Goal: Task Accomplishment & Management: Complete application form

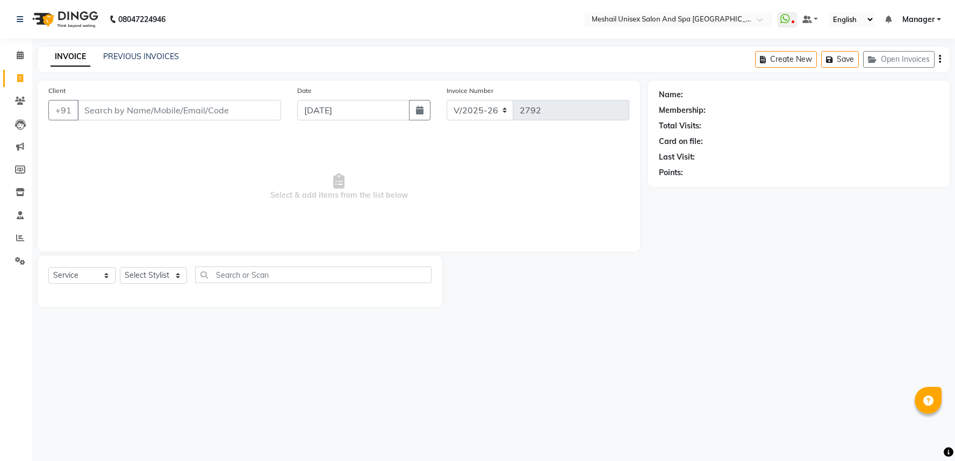
select select "6711"
select select "service"
click at [133, 60] on link "PREVIOUS INVOICES" at bounding box center [141, 57] width 76 height 10
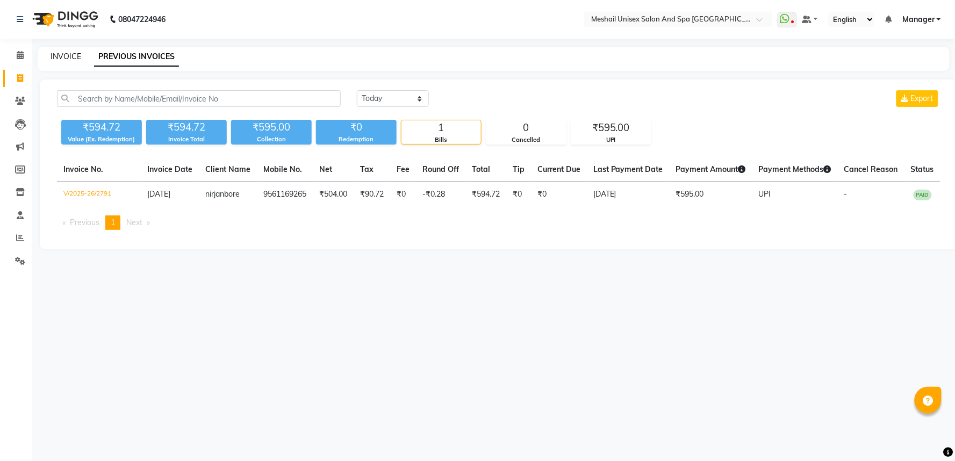
click at [61, 59] on link "INVOICE" at bounding box center [66, 57] width 31 height 10
select select "6711"
select select "service"
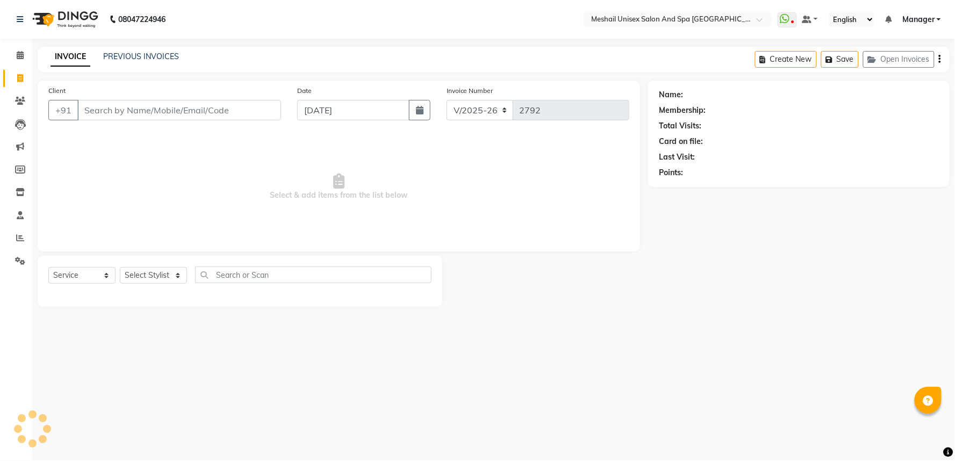
click at [106, 116] on input "Client" at bounding box center [179, 110] width 204 height 20
click at [138, 117] on input "[PERSON_NAME]" at bounding box center [151, 110] width 149 height 20
type input "k"
click at [128, 104] on input "Client" at bounding box center [179, 110] width 204 height 20
type input "k"
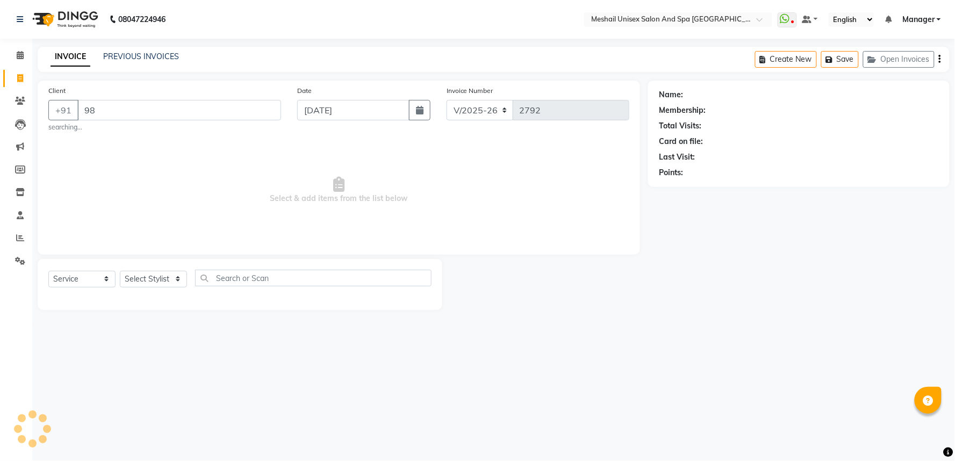
type input "9"
click at [583, 361] on div "08047224946 Select Location × Meshail Unisex Salon And Spa [GEOGRAPHIC_DATA] Wh…" at bounding box center [477, 230] width 955 height 461
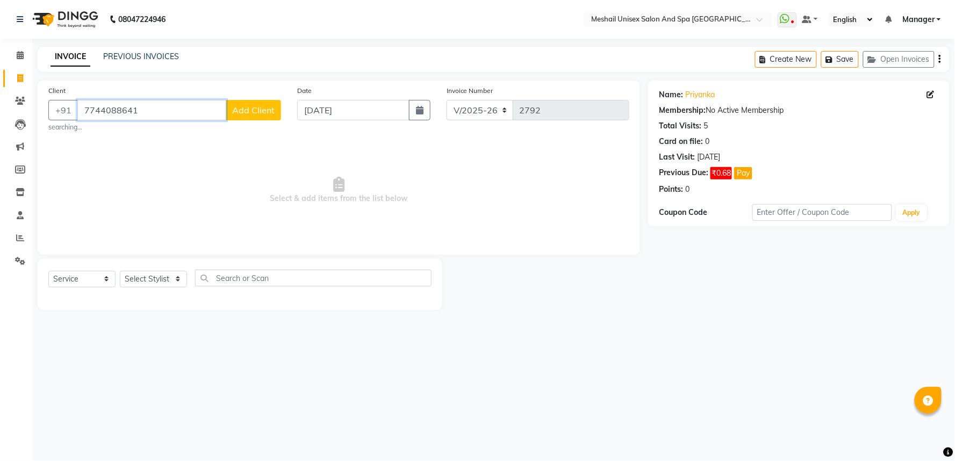
click at [183, 108] on input "7744088641" at bounding box center [151, 110] width 149 height 20
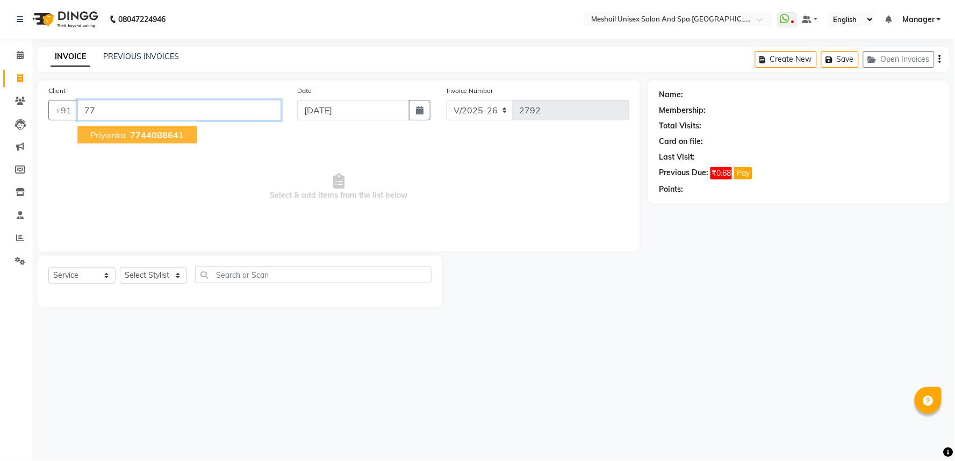
type input "7"
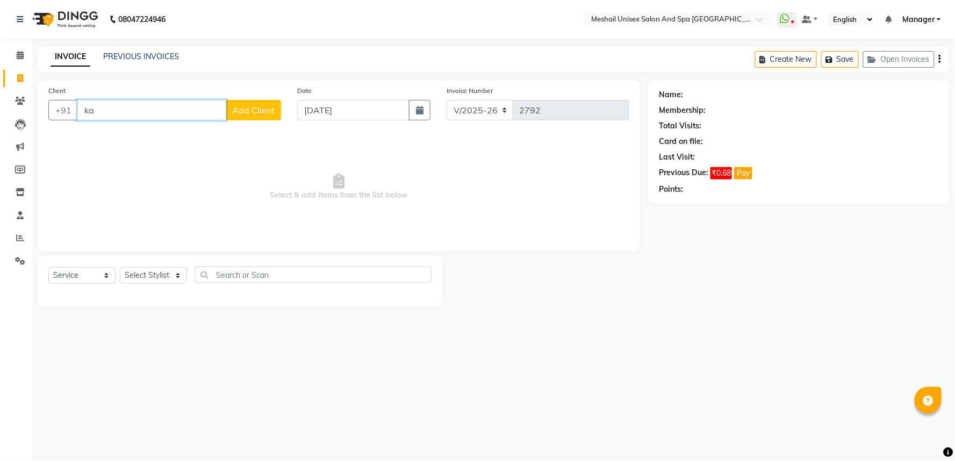
type input "k"
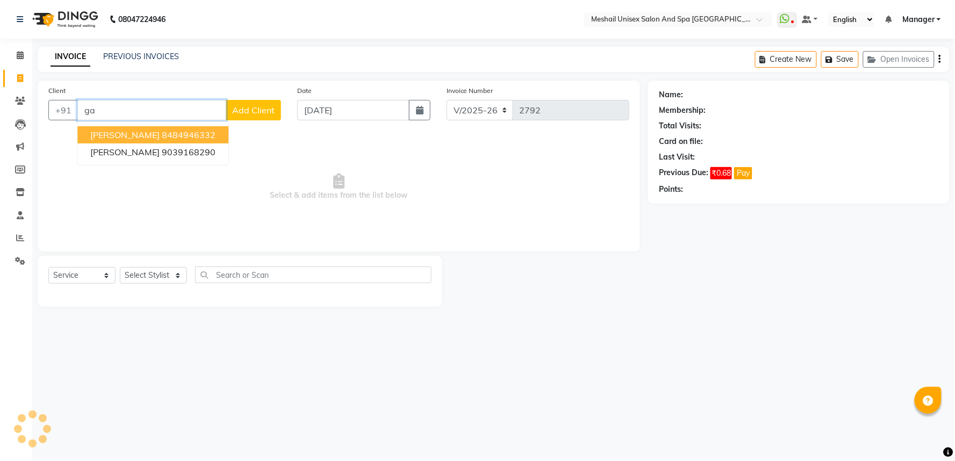
type input "g"
type input "7744088641"
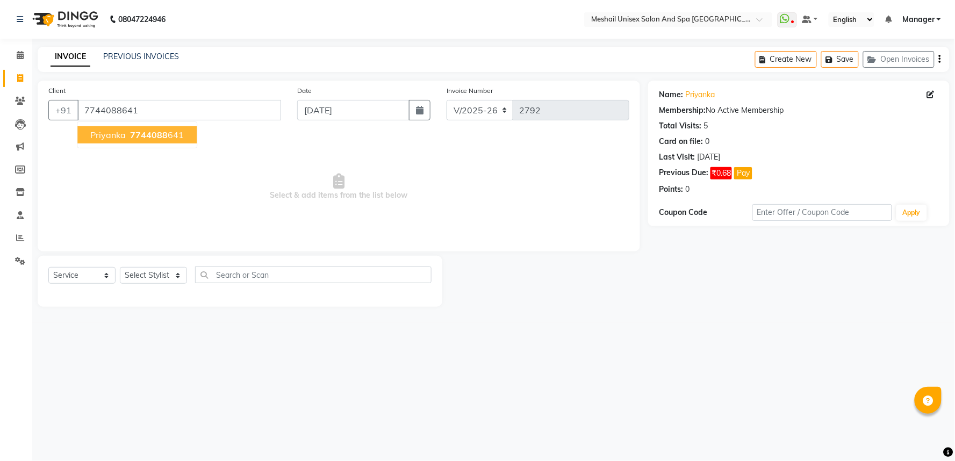
click at [133, 126] on button "priyanka 7744088 641" at bounding box center [136, 134] width 119 height 17
click at [176, 279] on select "Select Stylist Avinash gauri Manager [PERSON_NAME] [PERSON_NAME] [PERSON_NAME] …" at bounding box center [153, 275] width 67 height 17
select select "53322"
click at [120, 268] on select "Select Stylist Avinash gauri Manager [PERSON_NAME] [PERSON_NAME] [PERSON_NAME] …" at bounding box center [153, 275] width 67 height 17
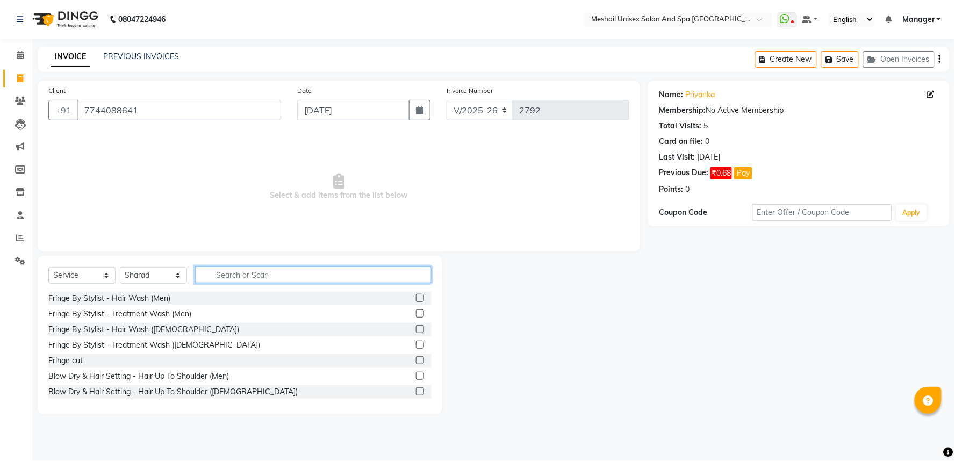
click at [260, 283] on input "text" at bounding box center [313, 274] width 236 height 17
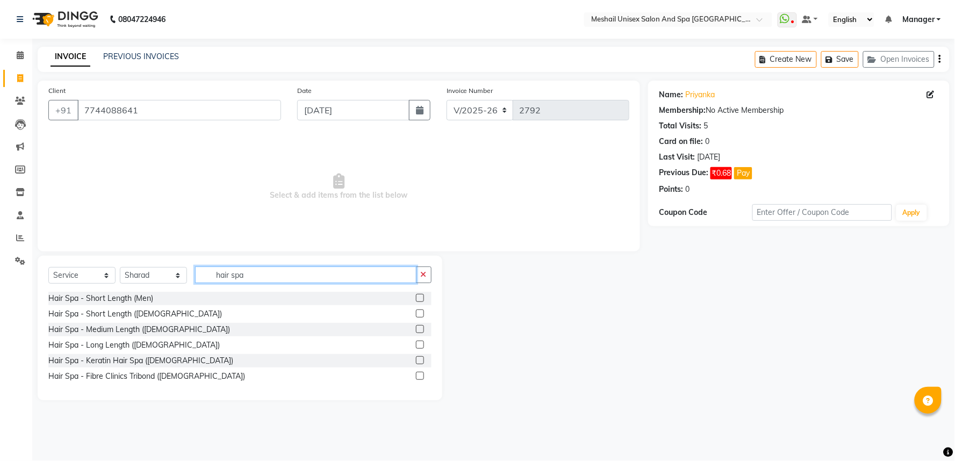
type input "hair spa"
click at [421, 348] on label at bounding box center [420, 345] width 8 height 8
click at [421, 348] on input "checkbox" at bounding box center [419, 345] width 7 height 7
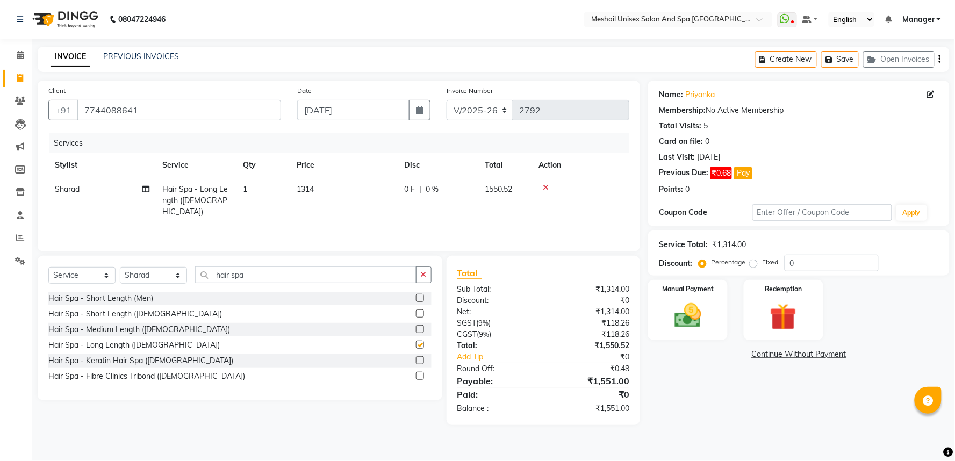
checkbox input "false"
click at [344, 200] on td "1314" at bounding box center [343, 200] width 107 height 47
select select "53322"
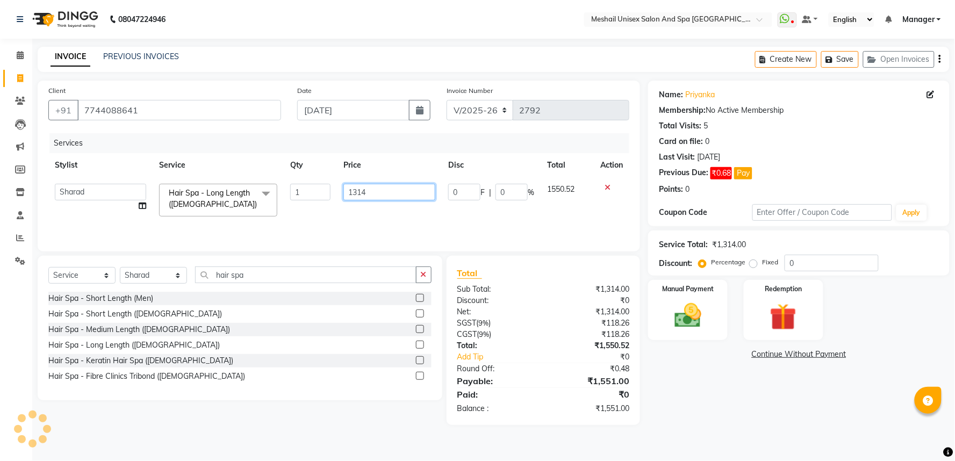
drag, startPoint x: 396, startPoint y: 184, endPoint x: 306, endPoint y: 191, distance: 90.0
click at [306, 191] on tr "Avinash gauri Manager [PERSON_NAME] [PERSON_NAME] [PERSON_NAME] band Sharad Shw…" at bounding box center [338, 200] width 581 height 46
type input "1525"
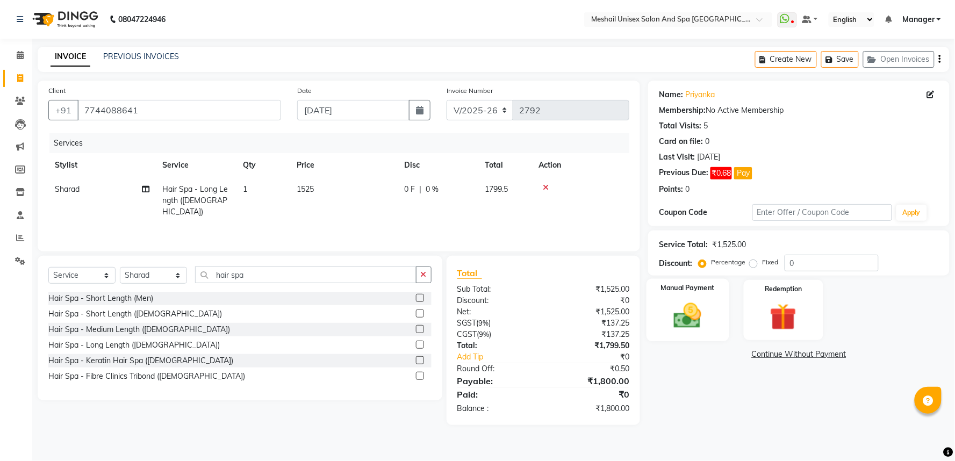
click at [679, 320] on img at bounding box center [687, 316] width 45 height 32
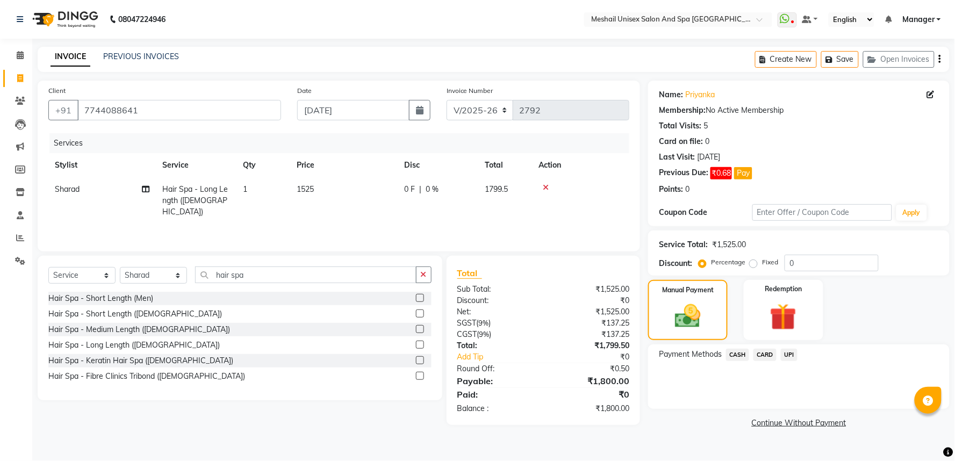
click at [755, 355] on span "CARD" at bounding box center [764, 355] width 23 height 12
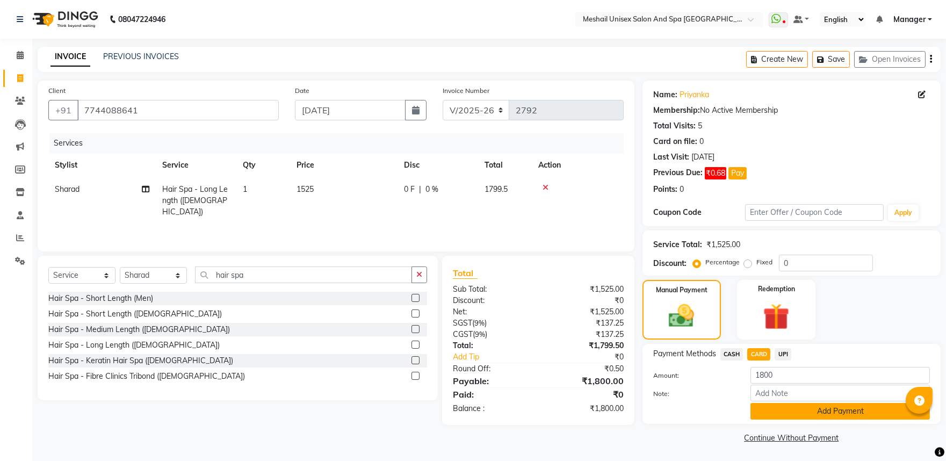
click at [776, 411] on button "Add Payment" at bounding box center [840, 411] width 179 height 17
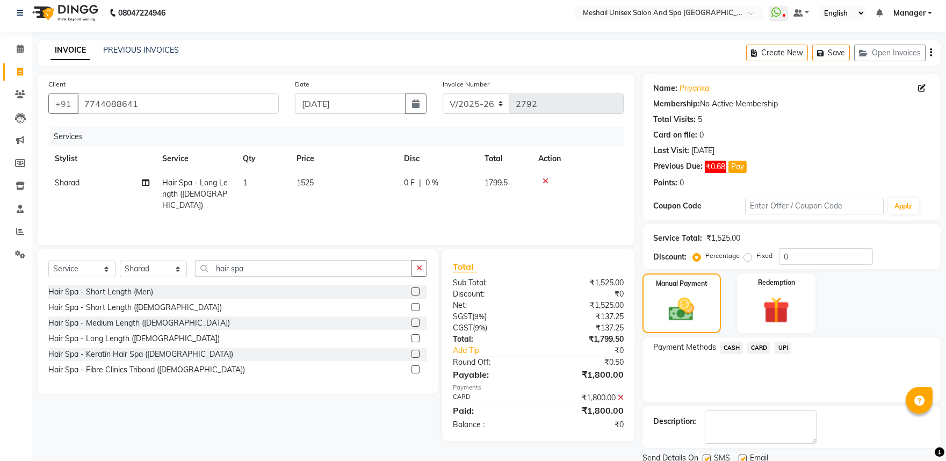
scroll to position [46, 0]
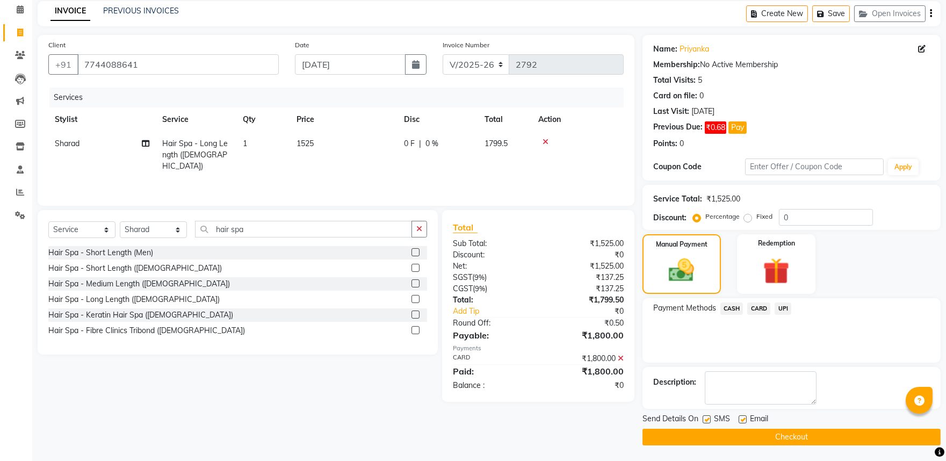
click at [769, 436] on button "Checkout" at bounding box center [792, 437] width 298 height 17
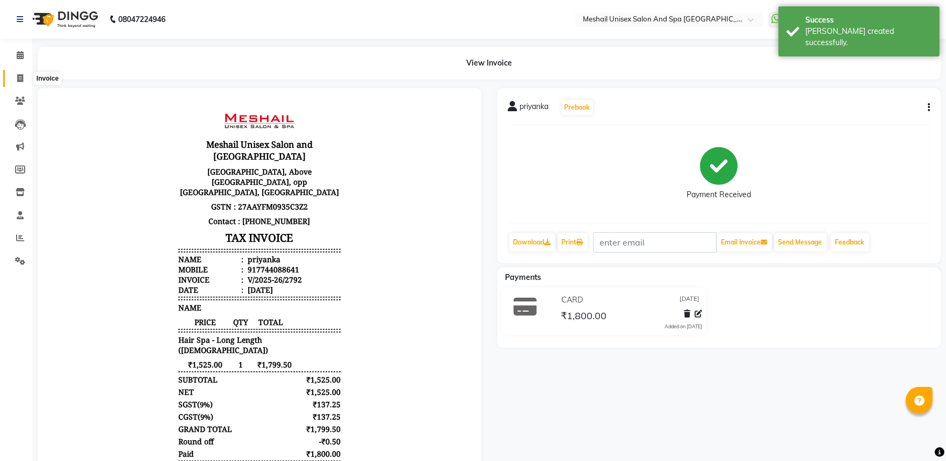
click at [14, 82] on span at bounding box center [20, 79] width 19 height 12
select select "service"
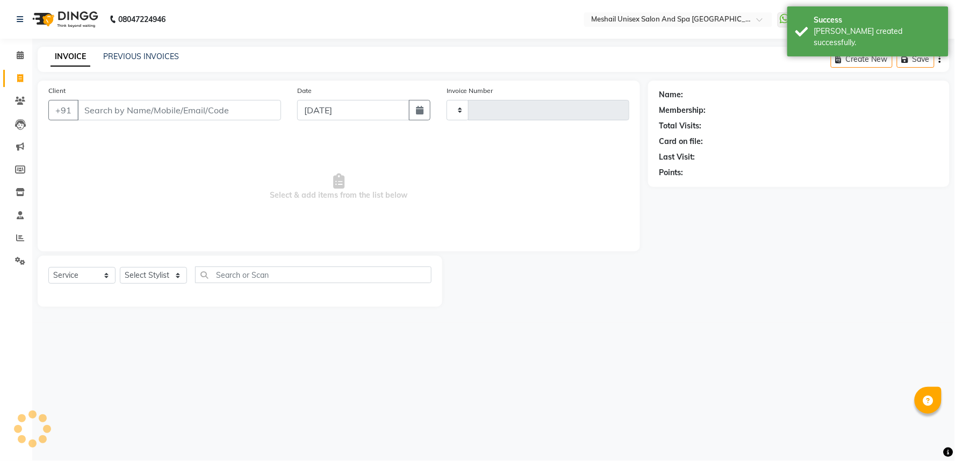
type input "2793"
select select "6711"
click at [109, 113] on input "Client" at bounding box center [179, 110] width 204 height 20
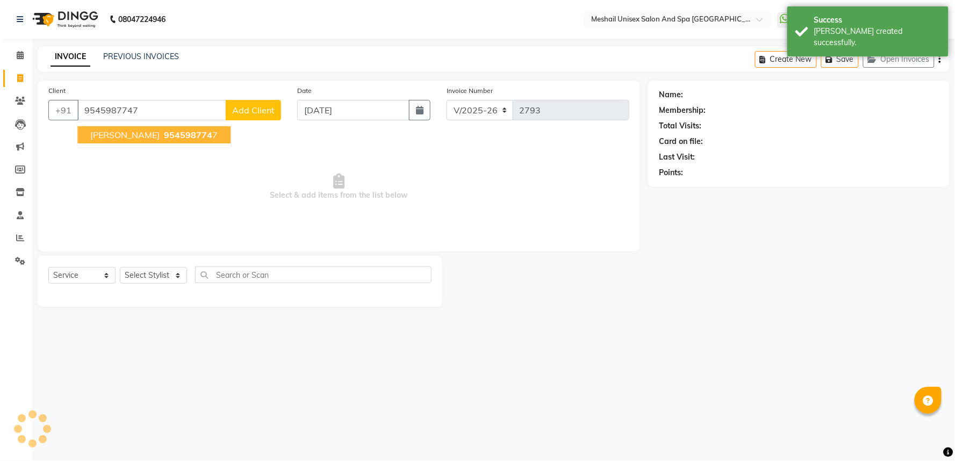
type input "9545987747"
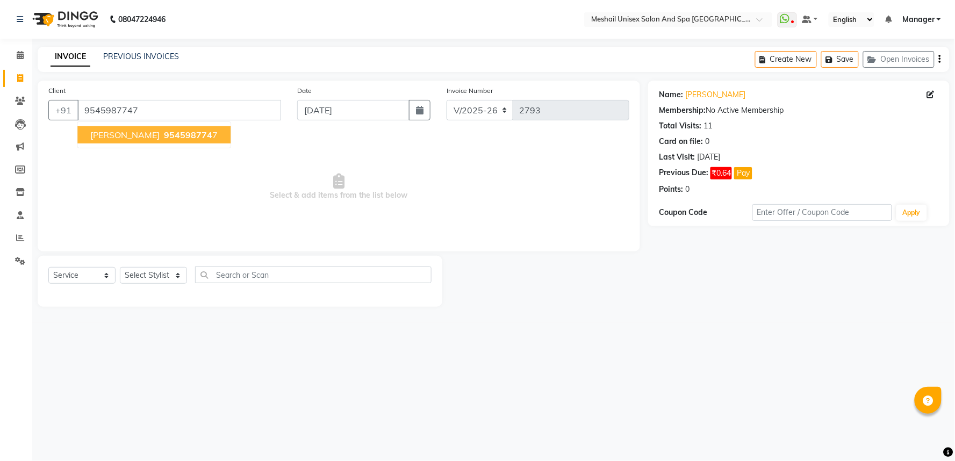
click at [95, 136] on span "[PERSON_NAME]" at bounding box center [124, 134] width 69 height 11
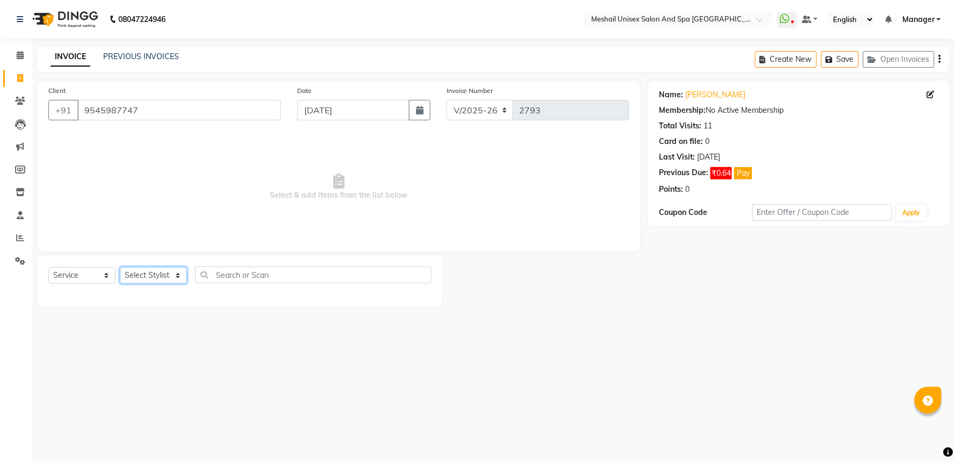
click at [179, 279] on select "Select Stylist Avinash gauri Manager [PERSON_NAME] [PERSON_NAME] [PERSON_NAME] …" at bounding box center [153, 275] width 67 height 17
select select "53320"
click at [120, 268] on select "Select Stylist Avinash gauri Manager [PERSON_NAME] [PERSON_NAME] [PERSON_NAME] …" at bounding box center [153, 275] width 67 height 17
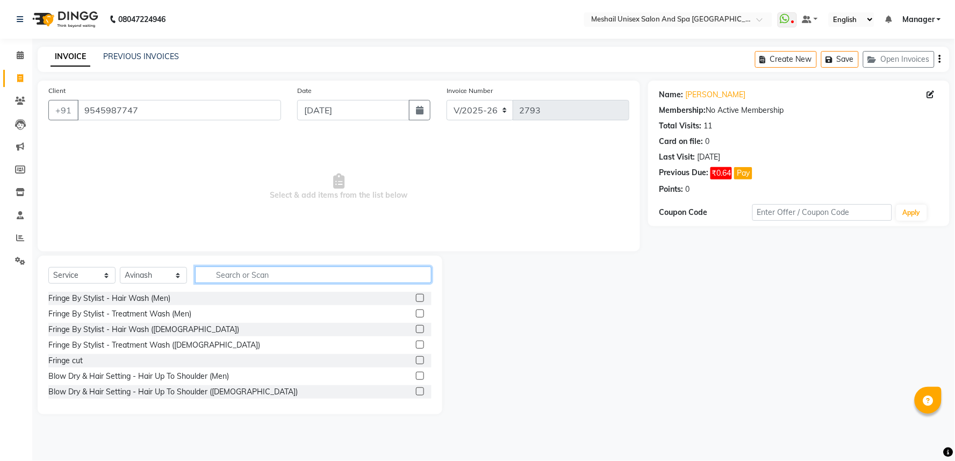
click at [226, 277] on input "text" at bounding box center [313, 274] width 236 height 17
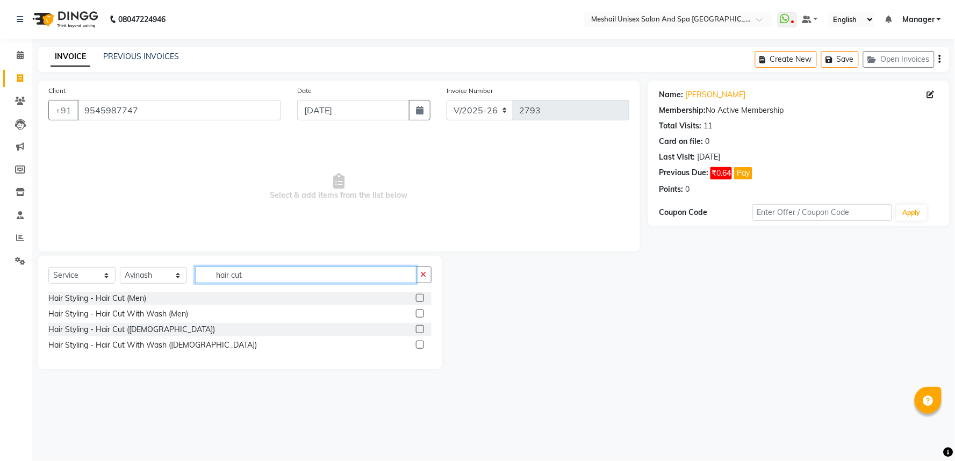
type input "hair cut"
click at [421, 296] on label at bounding box center [420, 298] width 8 height 8
click at [421, 296] on input "checkbox" at bounding box center [419, 298] width 7 height 7
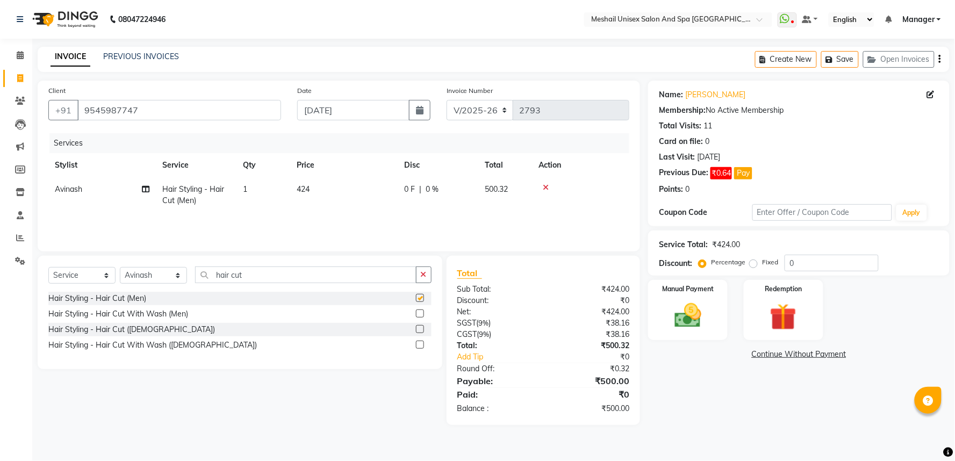
checkbox input "false"
click at [680, 322] on img at bounding box center [687, 316] width 45 height 32
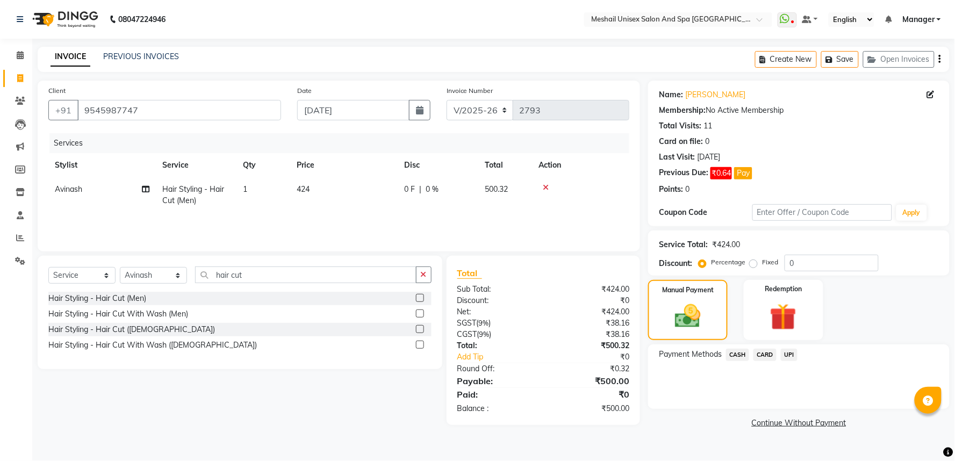
click at [763, 354] on span "CARD" at bounding box center [764, 355] width 23 height 12
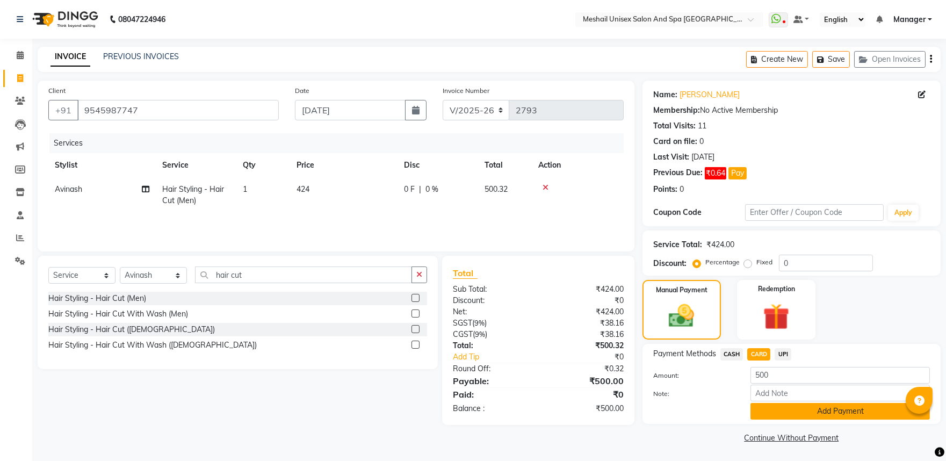
click at [777, 415] on button "Add Payment" at bounding box center [840, 411] width 179 height 17
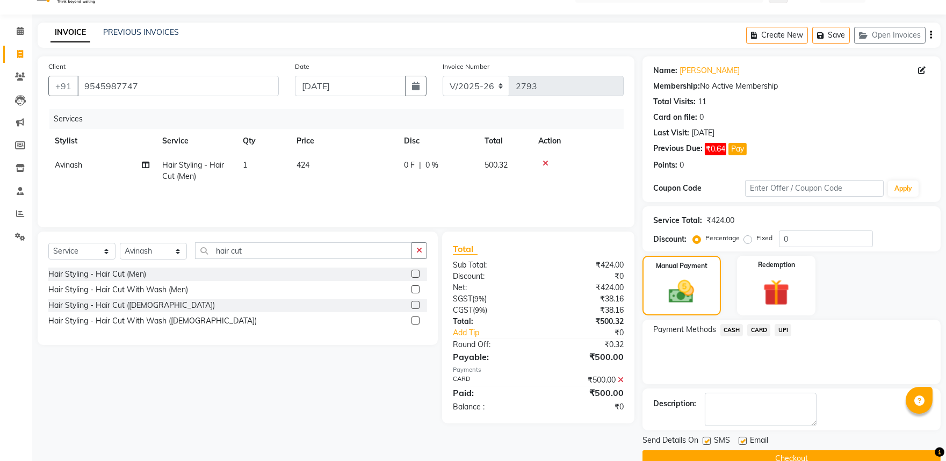
scroll to position [46, 0]
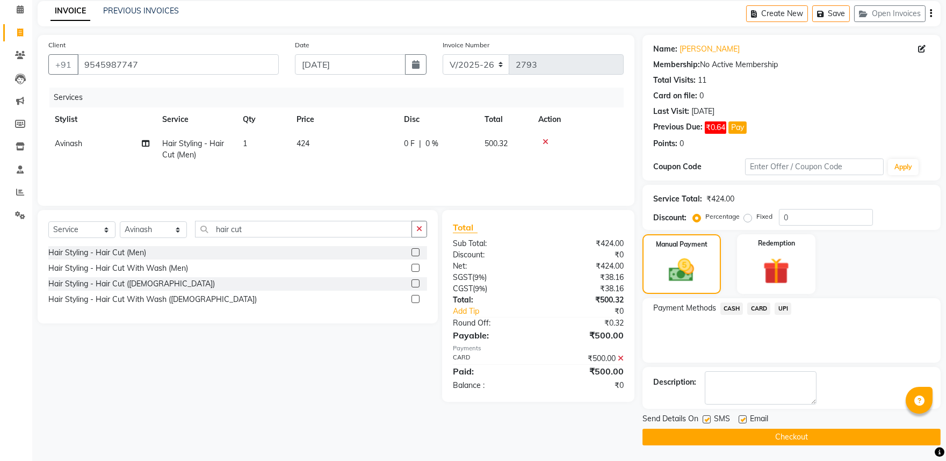
click at [769, 436] on button "Checkout" at bounding box center [792, 437] width 298 height 17
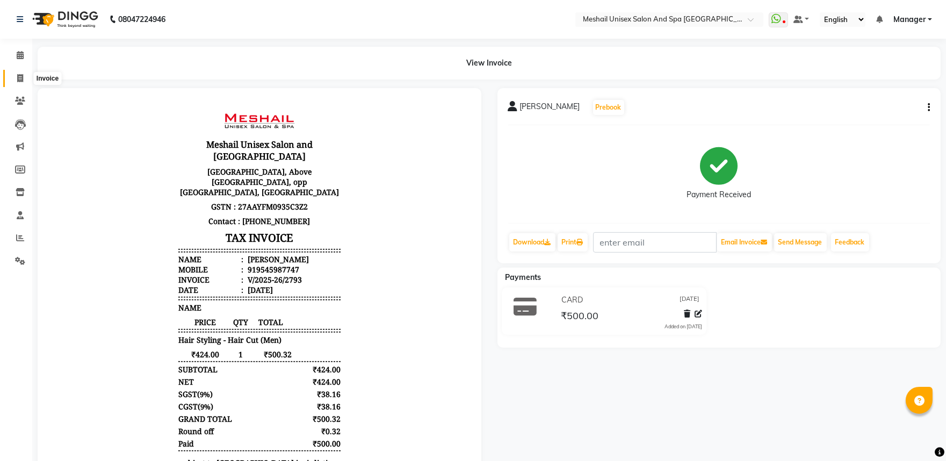
click at [20, 79] on icon at bounding box center [20, 78] width 6 height 8
select select "service"
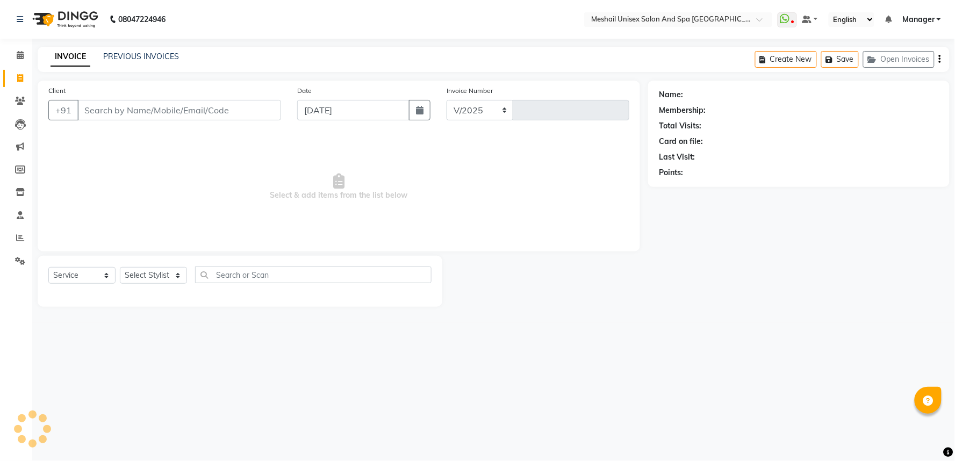
select select "6711"
type input "2794"
click at [85, 111] on input "Client" at bounding box center [179, 110] width 204 height 20
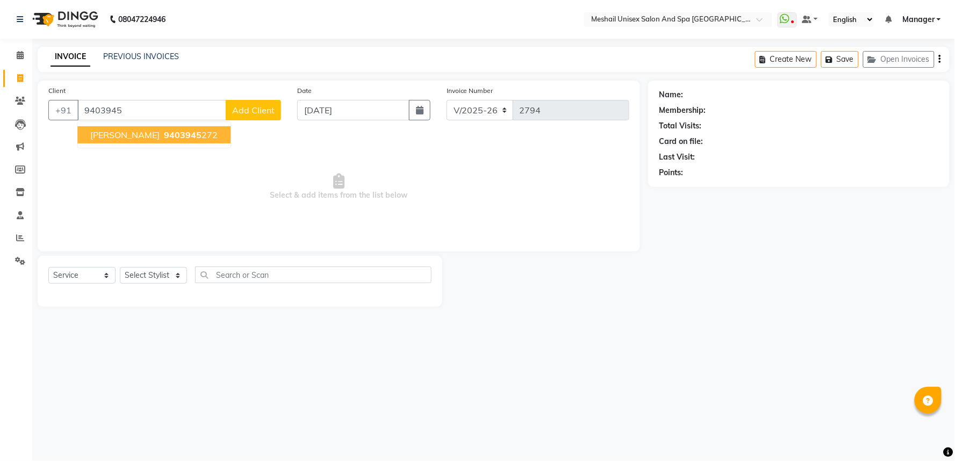
click at [181, 129] on span "9403945" at bounding box center [183, 134] width 38 height 11
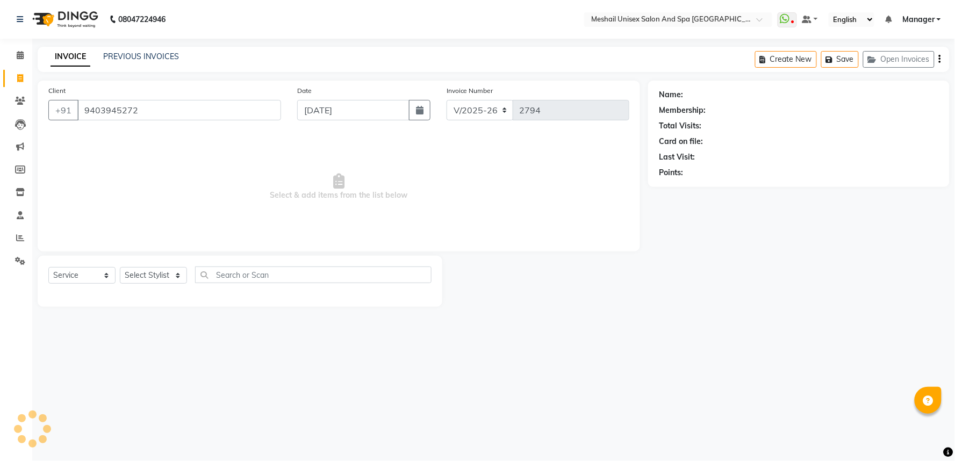
type input "9403945272"
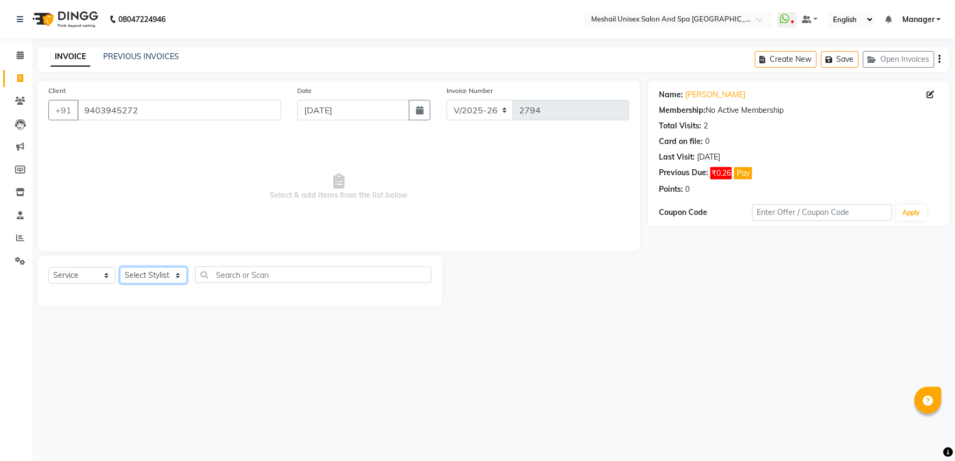
click at [179, 278] on select "Select Stylist Avinash gauri Manager [PERSON_NAME] [PERSON_NAME] [PERSON_NAME] …" at bounding box center [153, 275] width 67 height 17
select select "53320"
click at [120, 268] on select "Select Stylist Avinash gauri Manager [PERSON_NAME] [PERSON_NAME] [PERSON_NAME] …" at bounding box center [153, 275] width 67 height 17
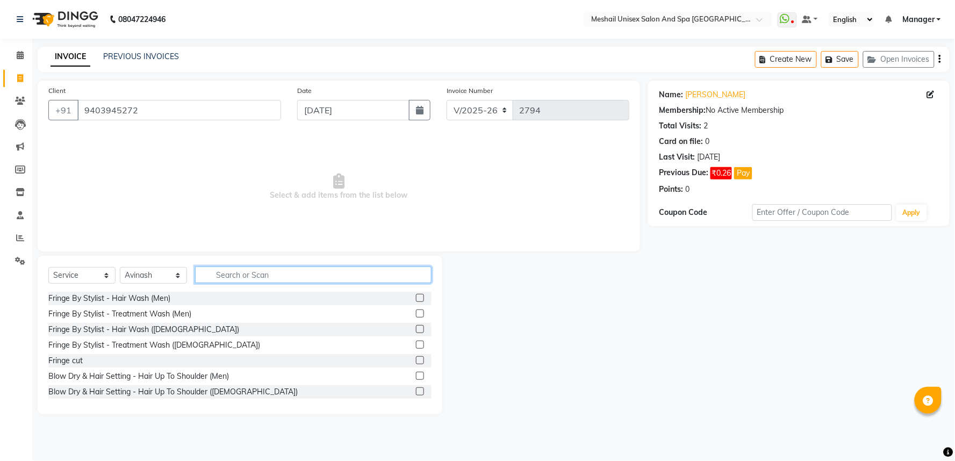
click at [250, 272] on input "text" at bounding box center [313, 274] width 236 height 17
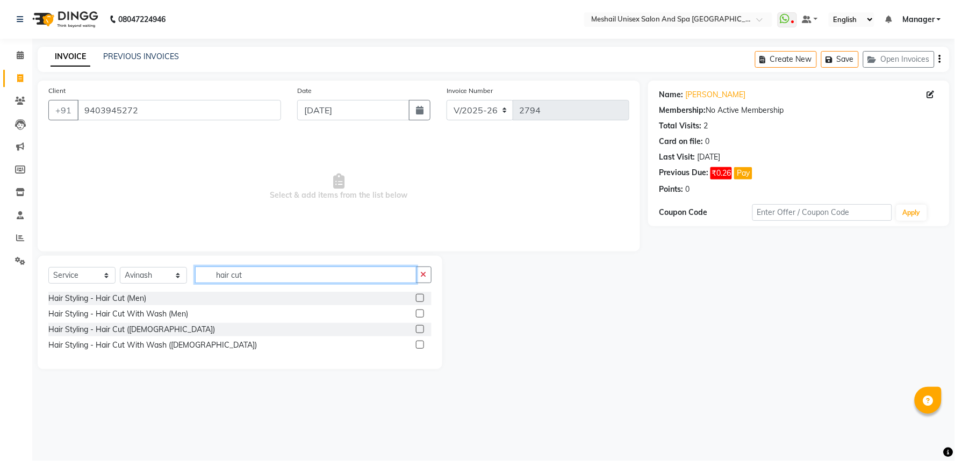
type input "hair cut"
click at [420, 297] on label at bounding box center [420, 298] width 8 height 8
click at [420, 297] on input "checkbox" at bounding box center [419, 298] width 7 height 7
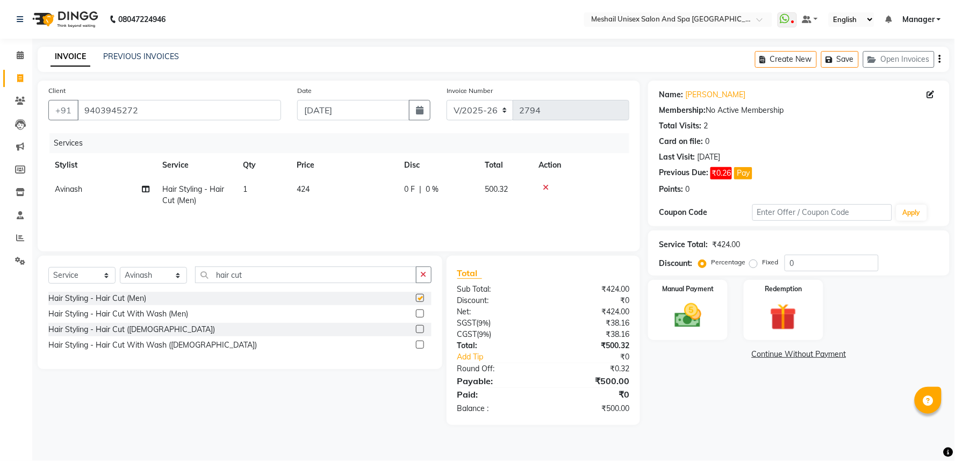
checkbox input "false"
click at [689, 323] on img at bounding box center [687, 316] width 45 height 32
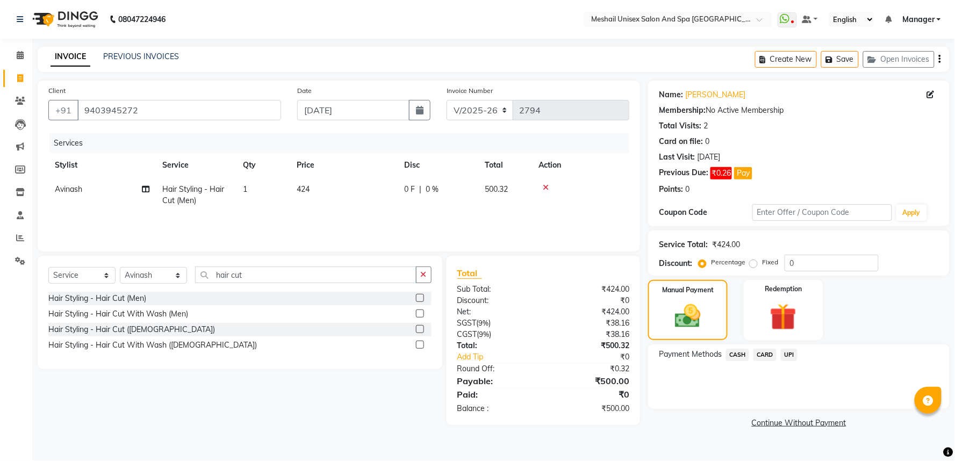
click at [741, 355] on span "CASH" at bounding box center [737, 355] width 23 height 12
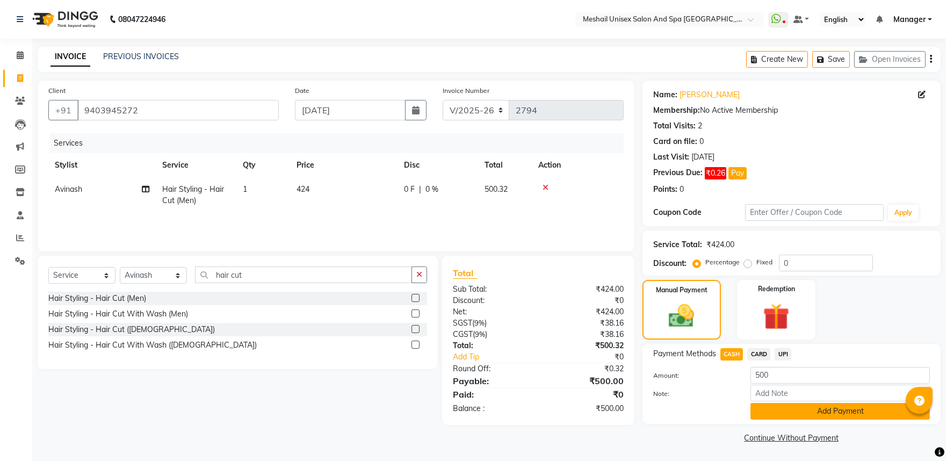
click at [808, 414] on button "Add Payment" at bounding box center [840, 411] width 179 height 17
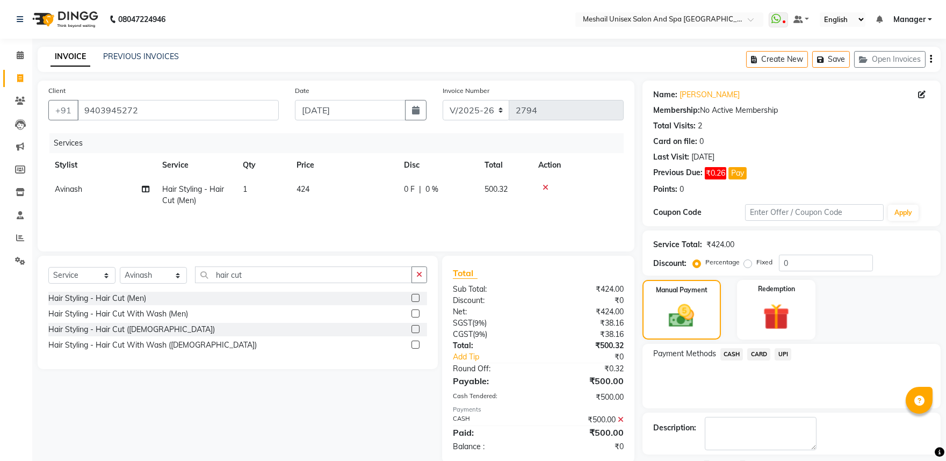
click at [724, 355] on span "CASH" at bounding box center [732, 354] width 23 height 12
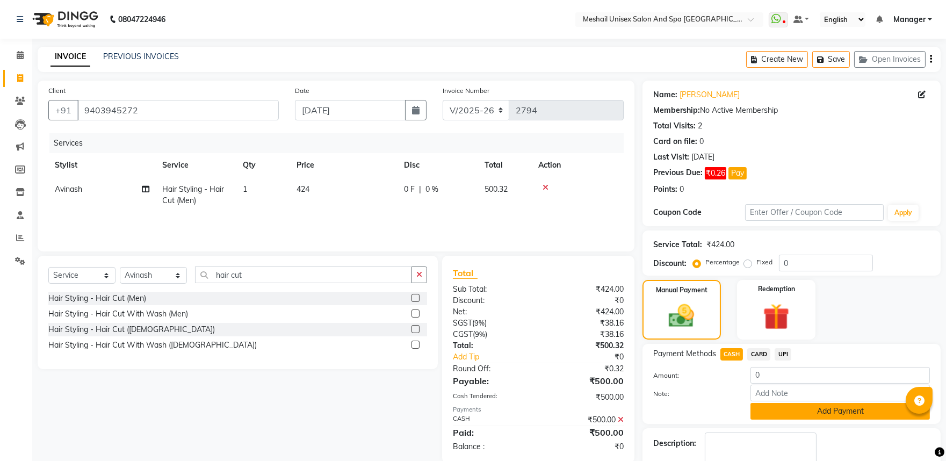
click at [788, 415] on button "Add Payment" at bounding box center [840, 411] width 179 height 17
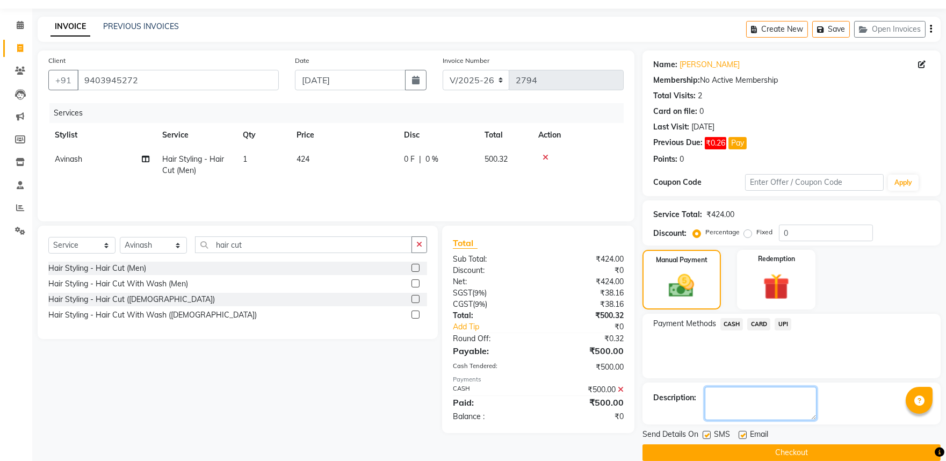
scroll to position [46, 0]
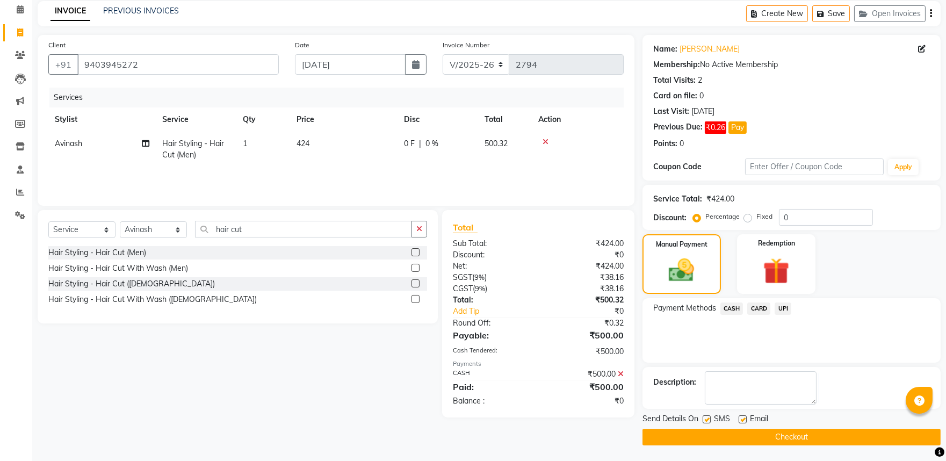
drag, startPoint x: 791, startPoint y: 448, endPoint x: 621, endPoint y: 371, distance: 187.1
click at [621, 371] on icon at bounding box center [621, 374] width 6 height 8
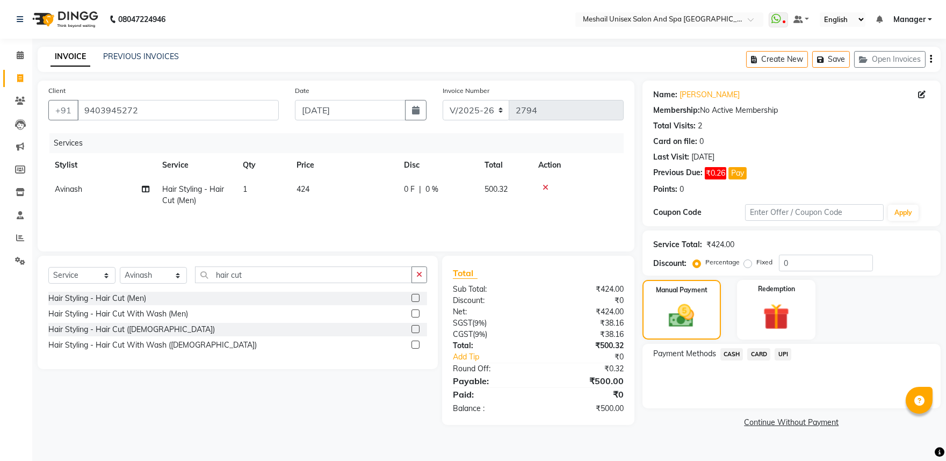
scroll to position [0, 0]
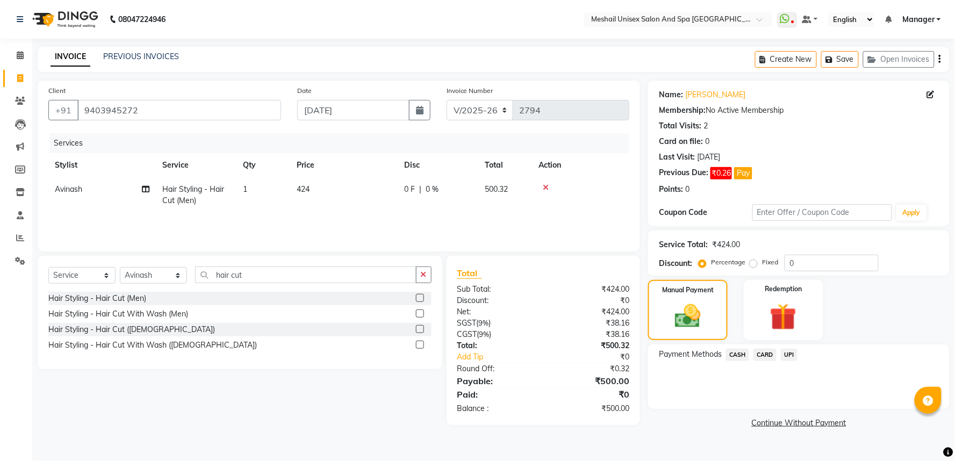
click at [737, 357] on span "CASH" at bounding box center [737, 355] width 23 height 12
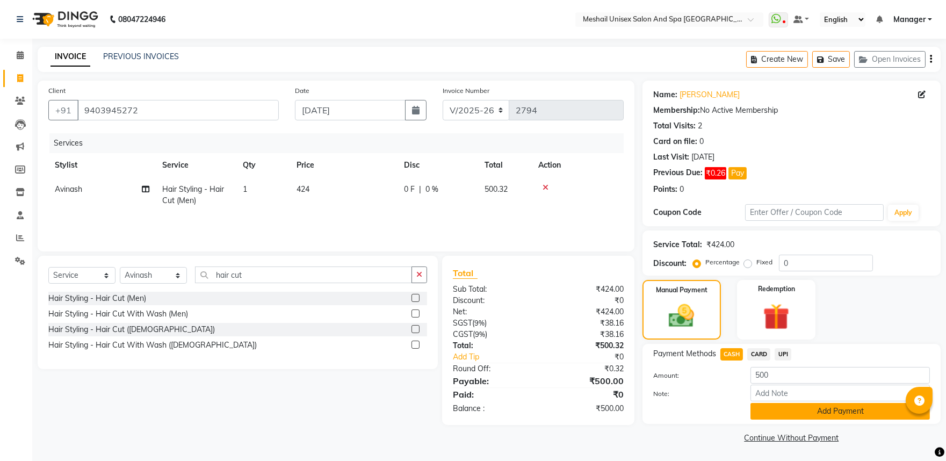
click at [782, 414] on button "Add Payment" at bounding box center [840, 411] width 179 height 17
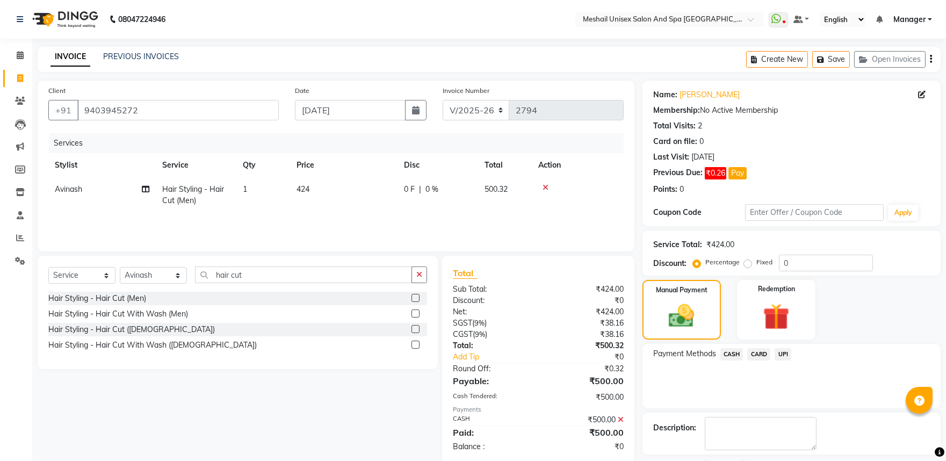
scroll to position [46, 0]
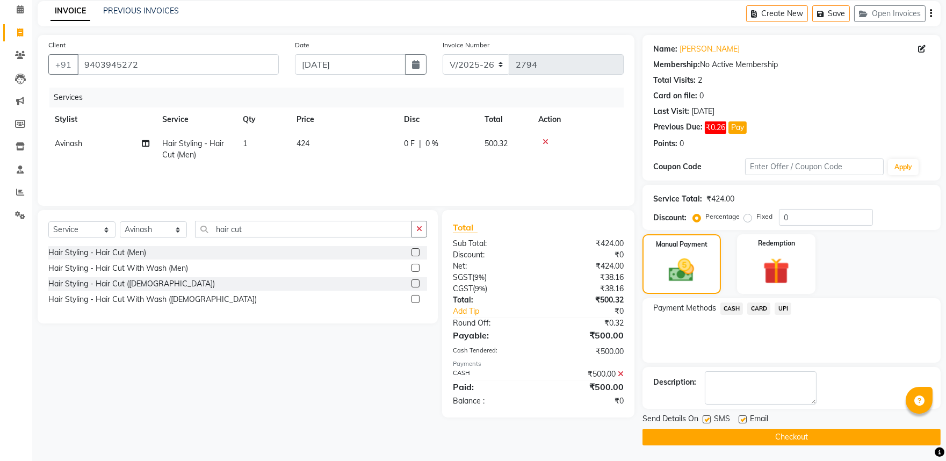
click at [709, 437] on button "Checkout" at bounding box center [792, 437] width 298 height 17
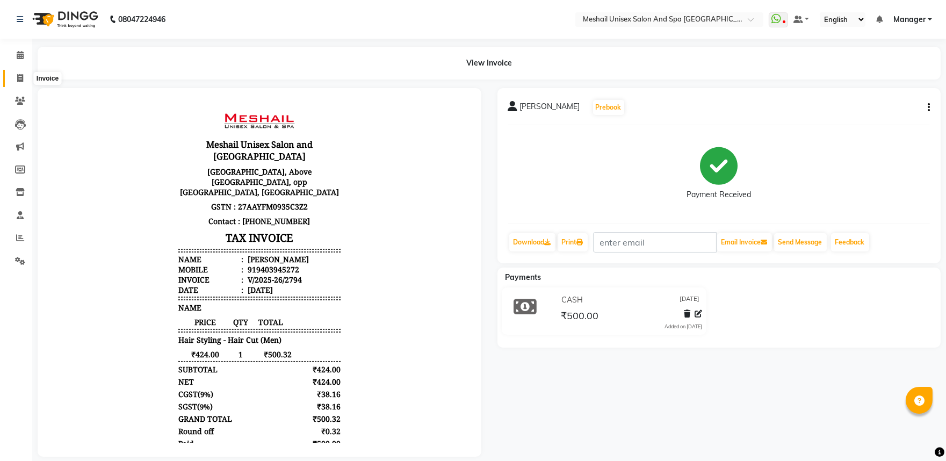
click at [17, 77] on icon at bounding box center [20, 78] width 6 height 8
select select "service"
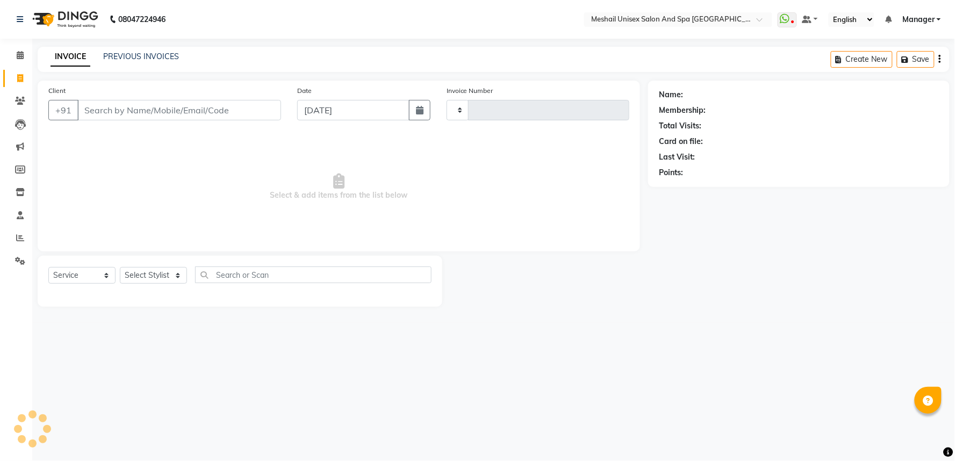
type input "2795"
select select "6711"
click at [114, 114] on input "Client" at bounding box center [179, 110] width 204 height 20
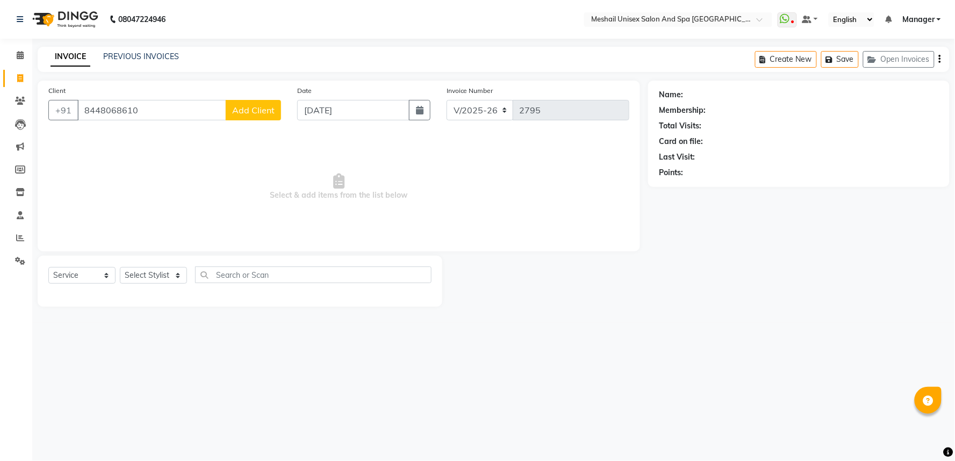
type input "8448068610"
click at [249, 105] on span "Add Client" at bounding box center [253, 110] width 42 height 11
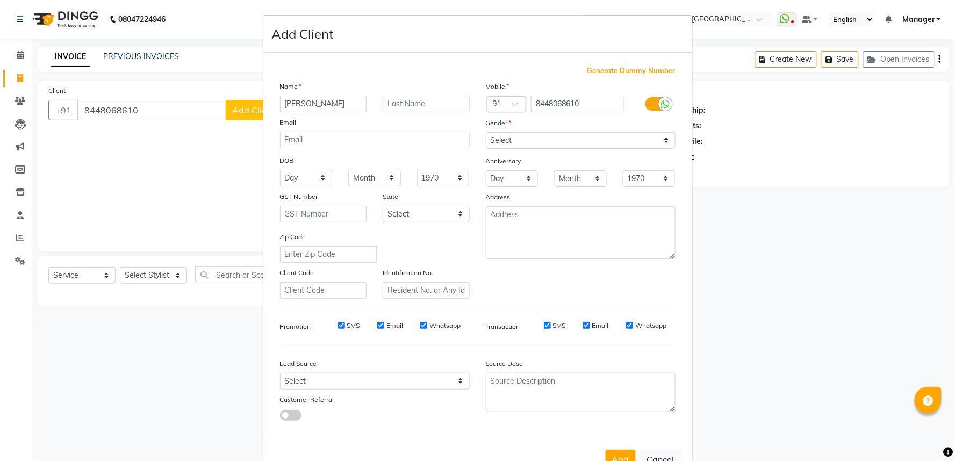
type input "[PERSON_NAME]"
click at [563, 146] on select "Select [DEMOGRAPHIC_DATA] [DEMOGRAPHIC_DATA] Other Prefer Not To Say" at bounding box center [581, 140] width 190 height 17
select select "[DEMOGRAPHIC_DATA]"
click at [486, 132] on select "Select [DEMOGRAPHIC_DATA] [DEMOGRAPHIC_DATA] Other Prefer Not To Say" at bounding box center [581, 140] width 190 height 17
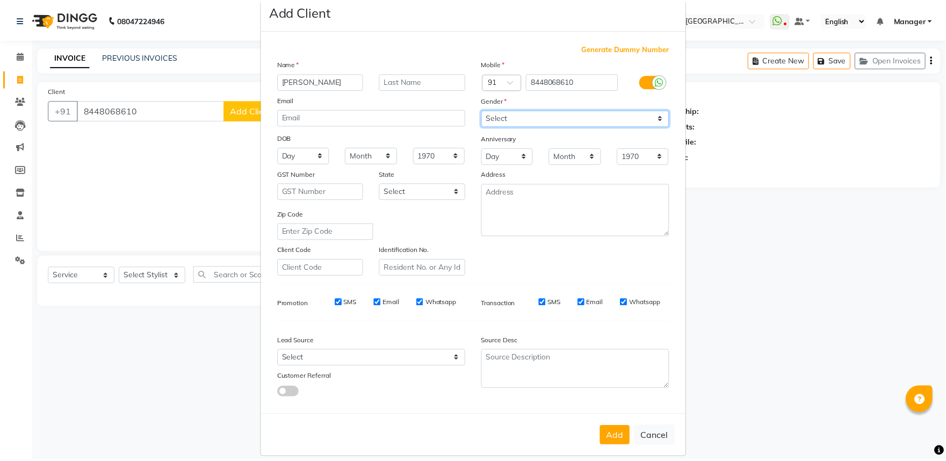
scroll to position [35, 0]
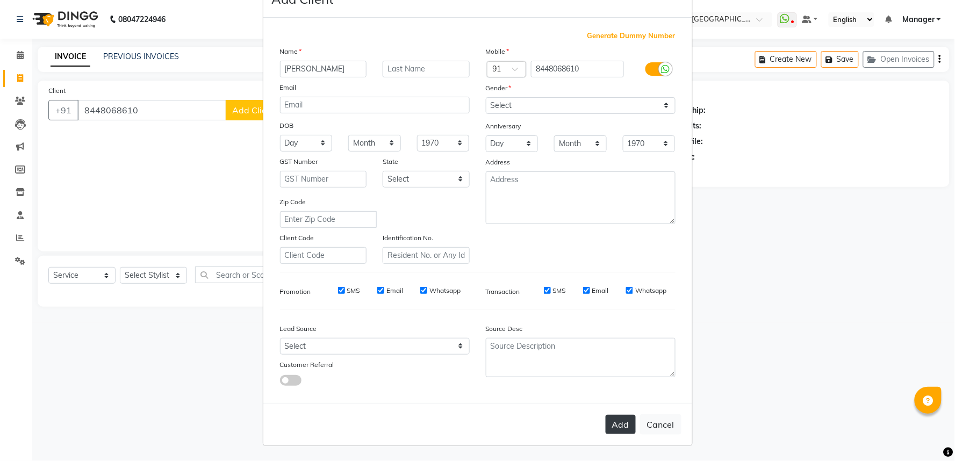
click at [617, 421] on button "Add" at bounding box center [621, 424] width 30 height 19
select select
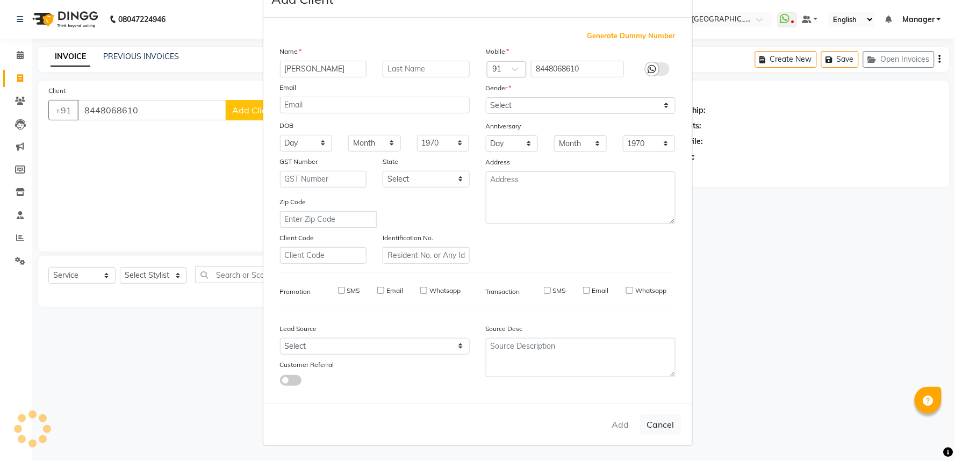
select select
checkbox input "false"
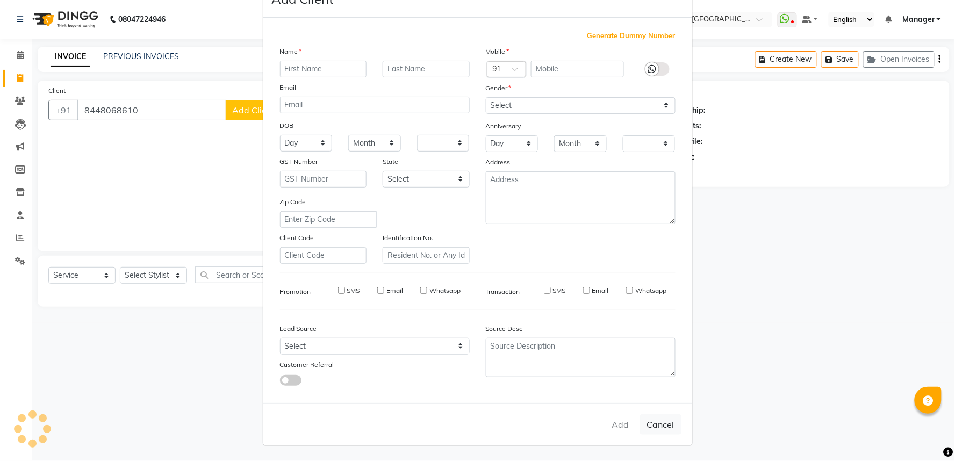
checkbox input "false"
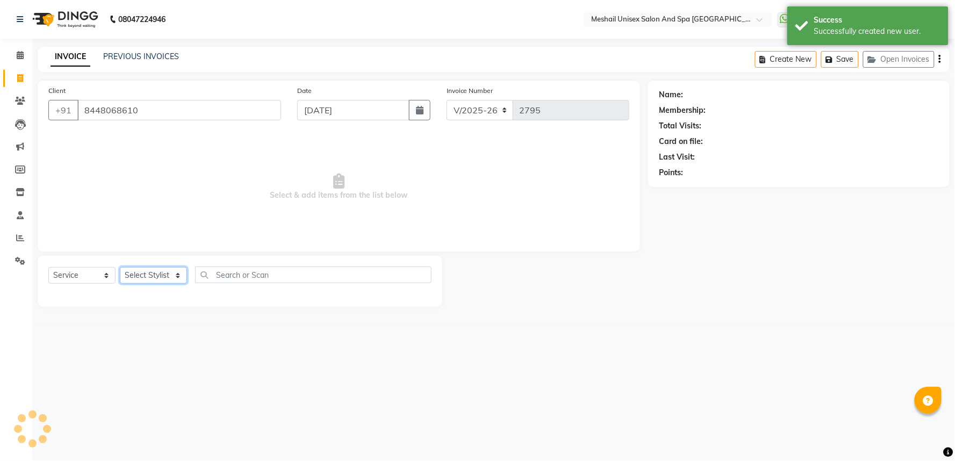
click at [156, 271] on select "Select Stylist Avinash gauri Manager [PERSON_NAME] [PERSON_NAME] [PERSON_NAME] …" at bounding box center [153, 275] width 67 height 17
select select "53320"
click at [120, 268] on select "Select Stylist Avinash gauri Manager [PERSON_NAME] [PERSON_NAME] [PERSON_NAME] …" at bounding box center [153, 275] width 67 height 17
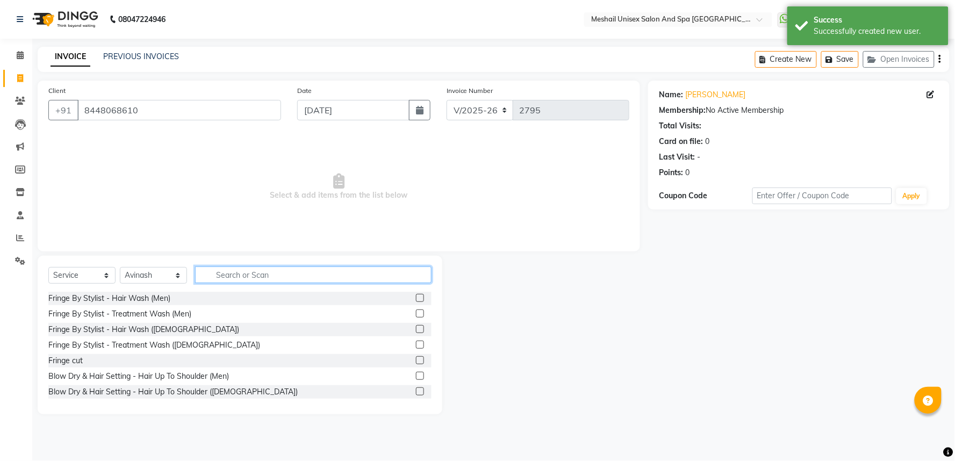
click at [217, 267] on input "text" at bounding box center [313, 274] width 236 height 17
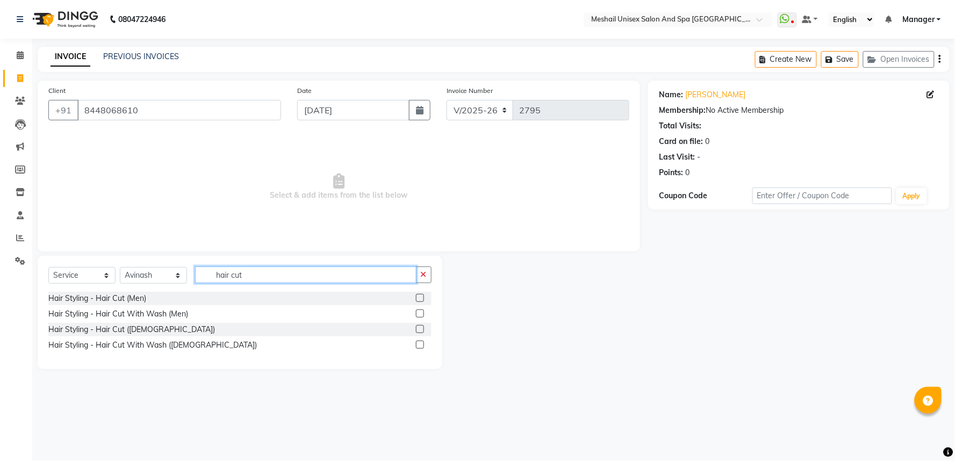
type input "hair cut"
click at [416, 326] on label at bounding box center [420, 329] width 8 height 8
click at [416, 326] on input "checkbox" at bounding box center [419, 329] width 7 height 7
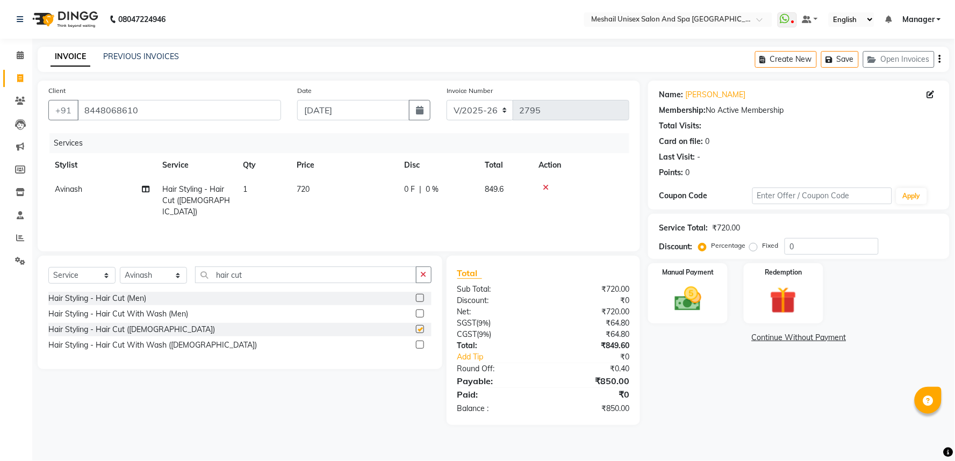
checkbox input "false"
click at [145, 282] on select "Select Stylist Avinash gauri Manager [PERSON_NAME] [PERSON_NAME] [PERSON_NAME] …" at bounding box center [153, 275] width 67 height 17
select select "53324"
click at [120, 268] on select "Select Stylist Avinash gauri Manager [PERSON_NAME] [PERSON_NAME] [PERSON_NAME] …" at bounding box center [153, 275] width 67 height 17
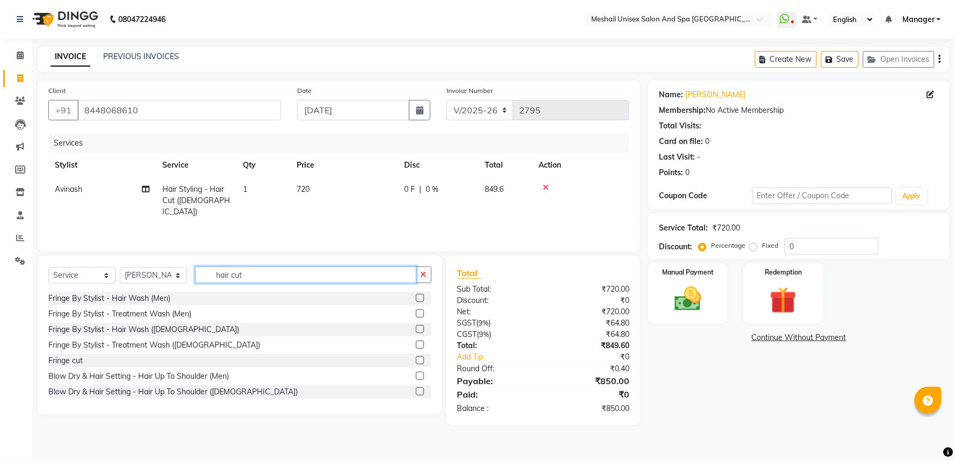
click at [250, 270] on input "hair cut" at bounding box center [305, 274] width 221 height 17
click at [207, 275] on input "hair cut" at bounding box center [305, 274] width 221 height 17
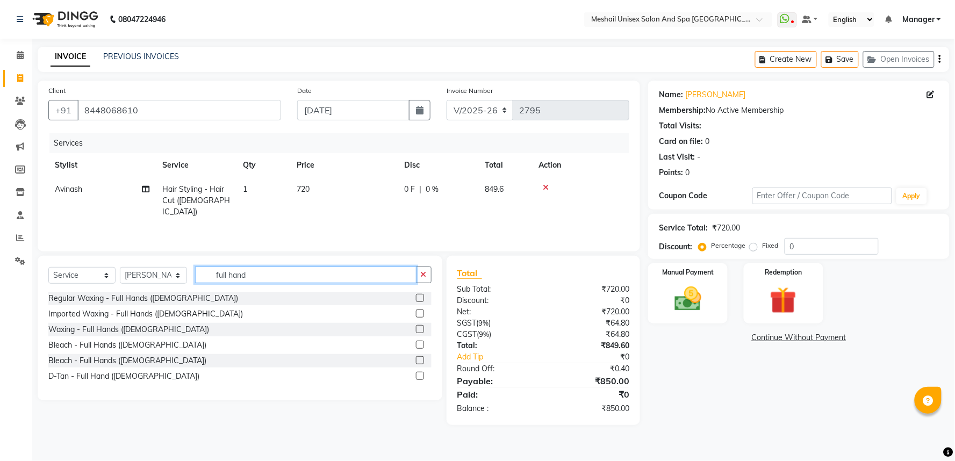
type input "full hand"
click at [423, 312] on label at bounding box center [420, 313] width 8 height 8
click at [423, 312] on input "checkbox" at bounding box center [419, 314] width 7 height 7
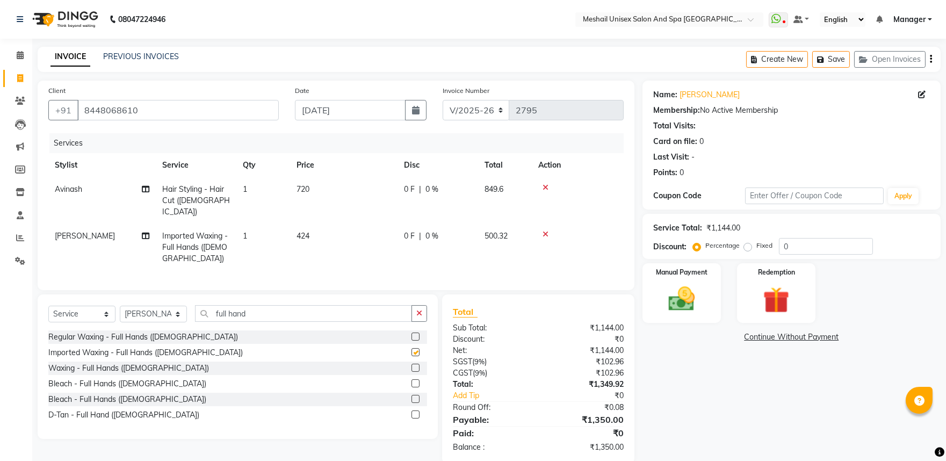
checkbox input "false"
click at [312, 321] on div "Select Service Product Membership Package Voucher Prepaid Gift Card Select Styl…" at bounding box center [237, 317] width 379 height 25
click at [312, 315] on input "full hand" at bounding box center [303, 313] width 217 height 17
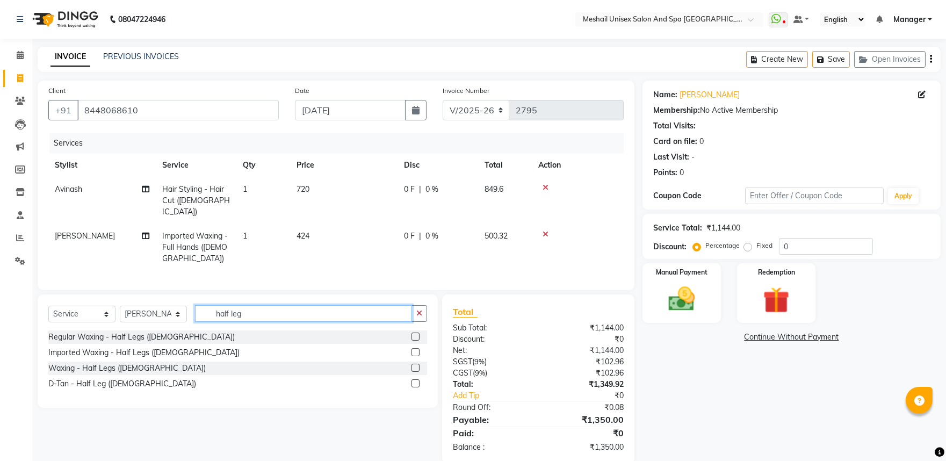
type input "half leg"
click at [414, 351] on label at bounding box center [416, 352] width 8 height 8
click at [414, 351] on input "checkbox" at bounding box center [415, 352] width 7 height 7
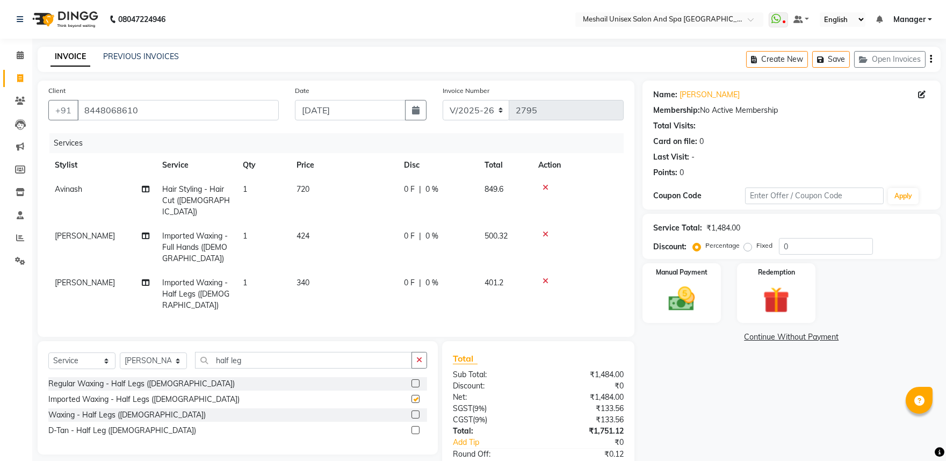
checkbox input "false"
click at [320, 352] on input "half leg" at bounding box center [303, 360] width 217 height 17
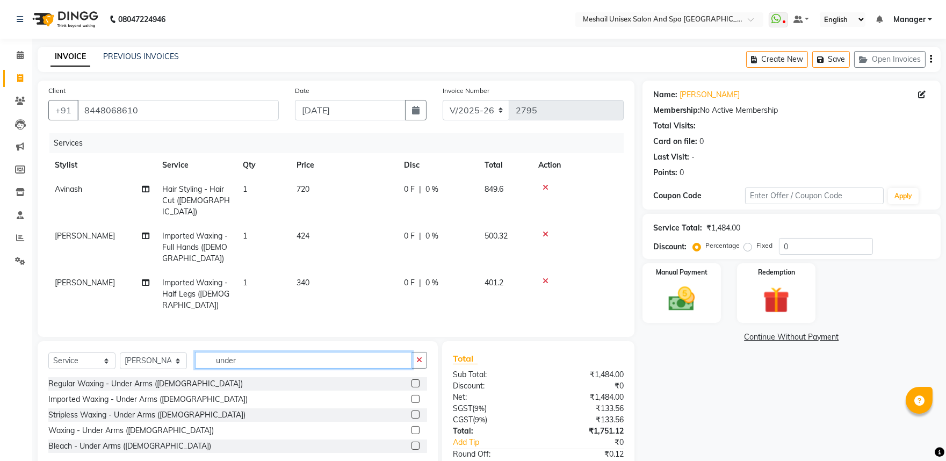
type input "under"
click at [417, 395] on label at bounding box center [416, 399] width 8 height 8
click at [417, 396] on input "checkbox" at bounding box center [415, 399] width 7 height 7
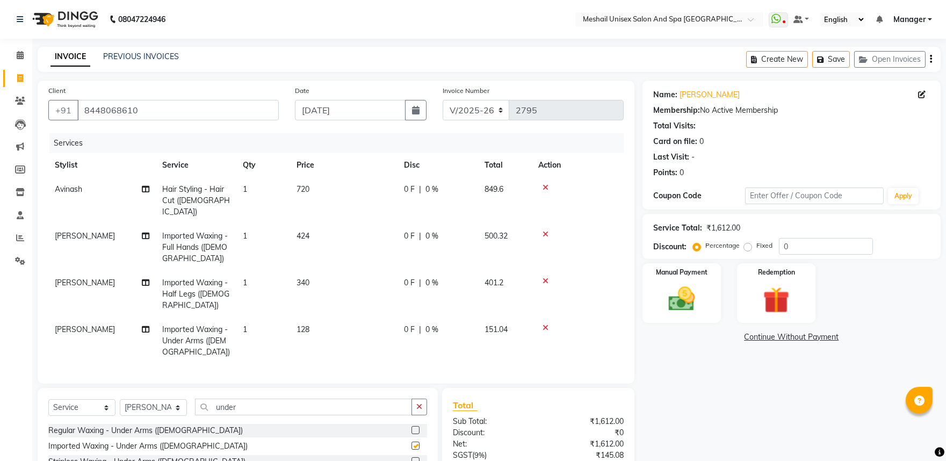
checkbox input "false"
click at [275, 399] on input "under" at bounding box center [303, 407] width 217 height 17
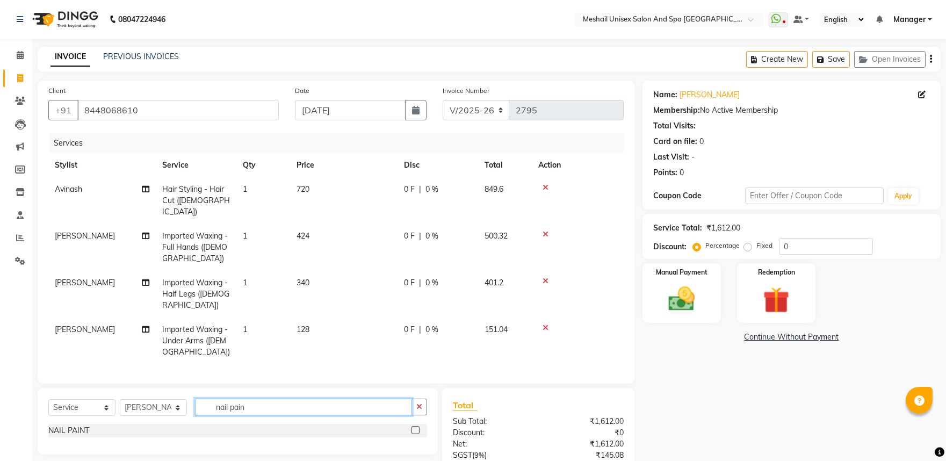
type input "nail pain"
click at [417, 426] on label at bounding box center [416, 430] width 8 height 8
click at [417, 427] on input "checkbox" at bounding box center [415, 430] width 7 height 7
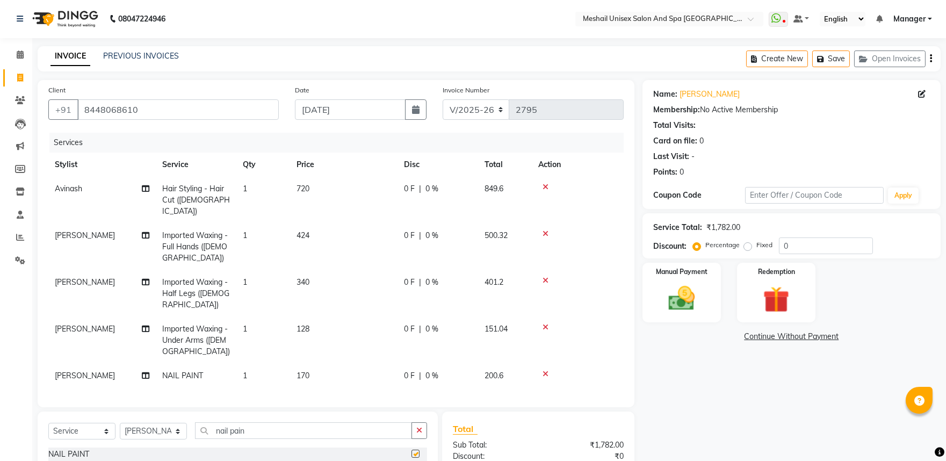
checkbox input "false"
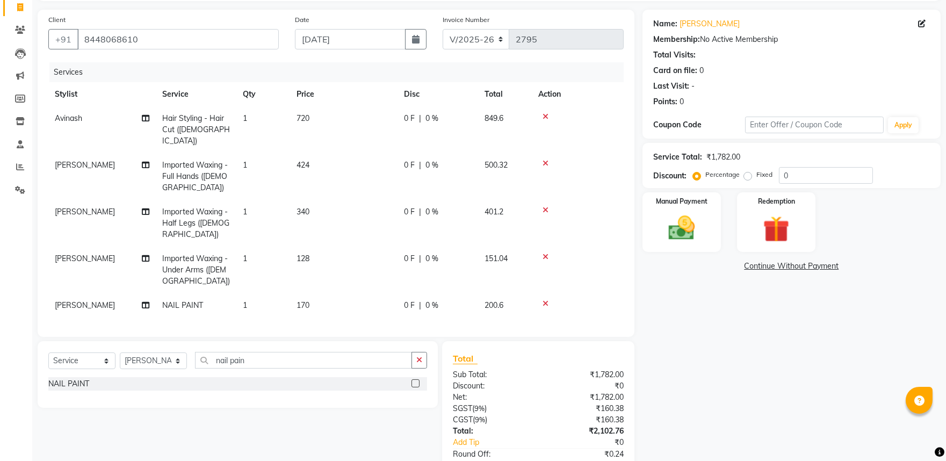
scroll to position [122, 0]
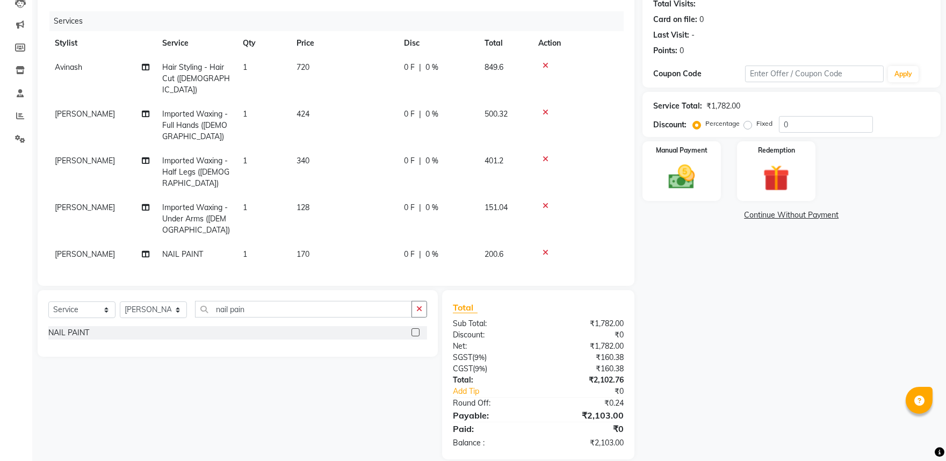
click at [285, 305] on div "Select Service Product Membership Package Voucher Prepaid Gift Card Select Styl…" at bounding box center [237, 313] width 379 height 25
click at [286, 301] on input "nail pain" at bounding box center [303, 309] width 217 height 17
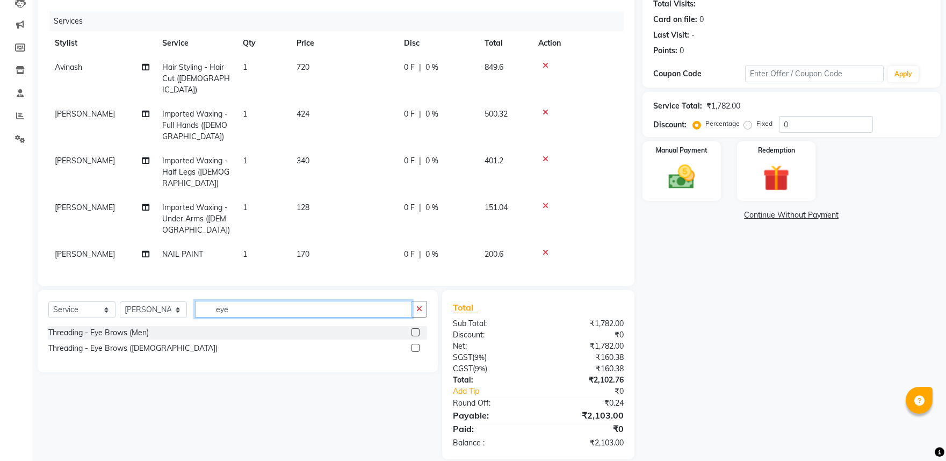
type input "eye"
click at [413, 344] on label at bounding box center [416, 348] width 8 height 8
click at [413, 345] on input "checkbox" at bounding box center [415, 348] width 7 height 7
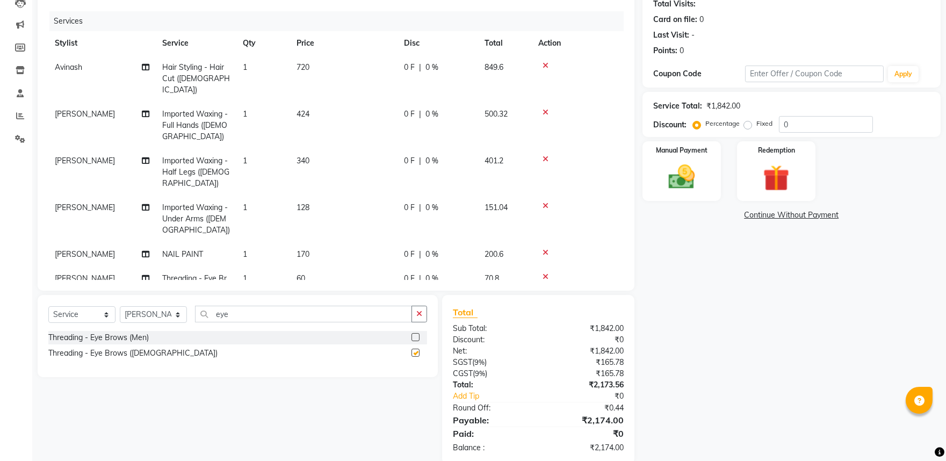
checkbox input "false"
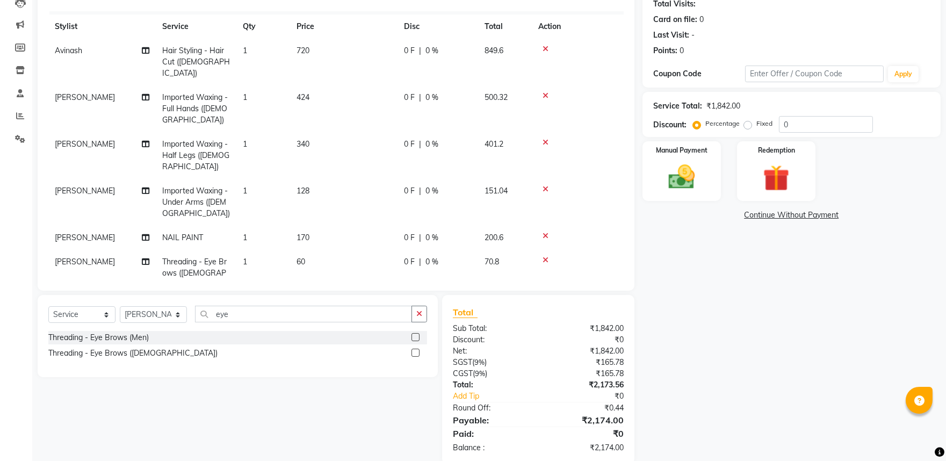
click at [313, 226] on td "170" at bounding box center [343, 238] width 107 height 24
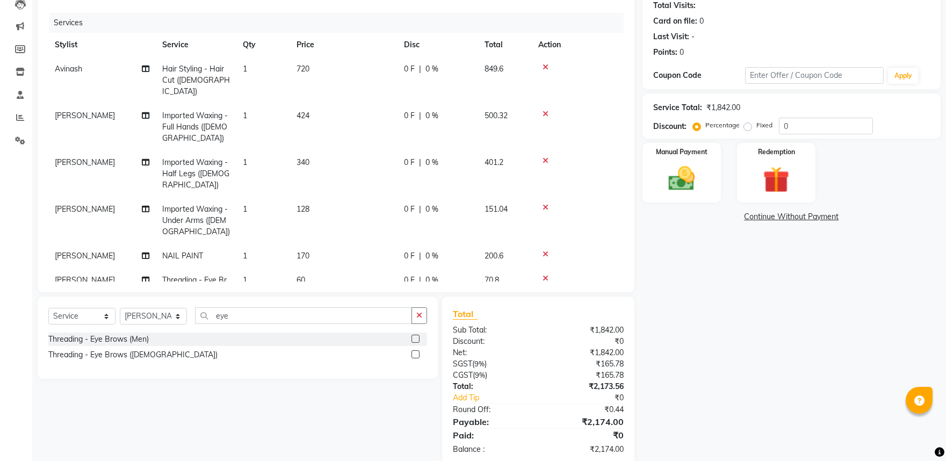
select select "53324"
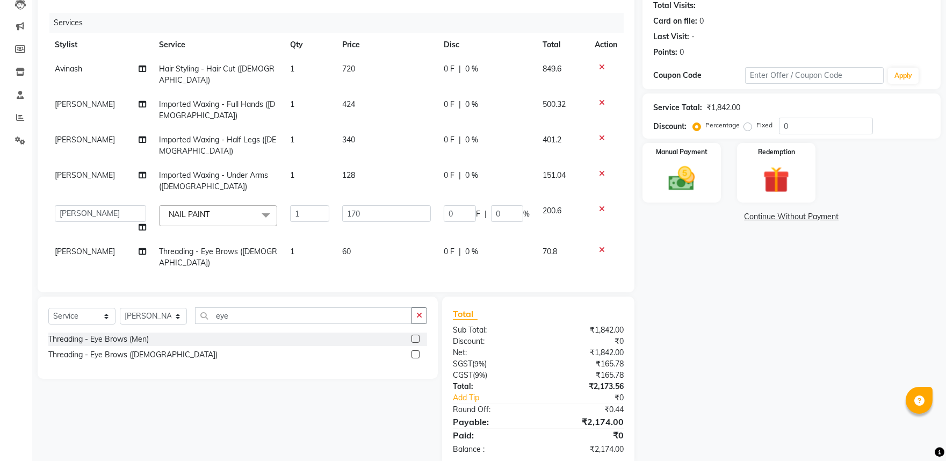
scroll to position [122, 0]
click at [342, 204] on input "170" at bounding box center [386, 212] width 89 height 17
type input "85"
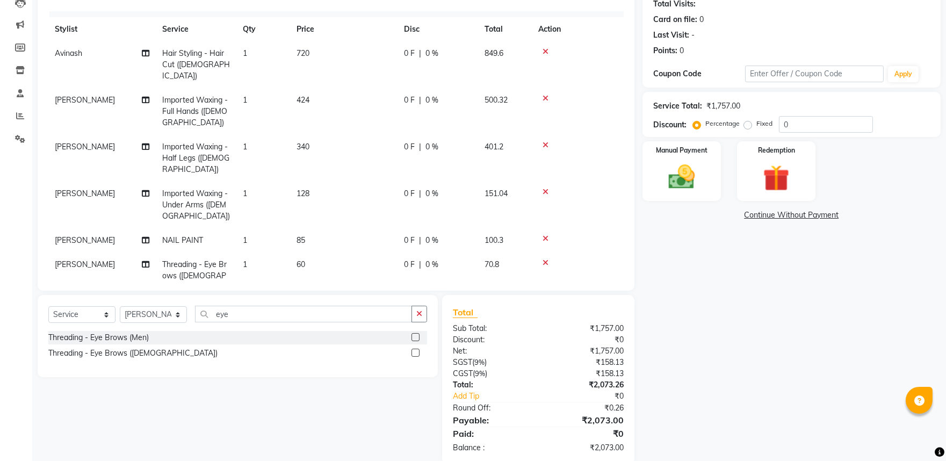
scroll to position [17, 0]
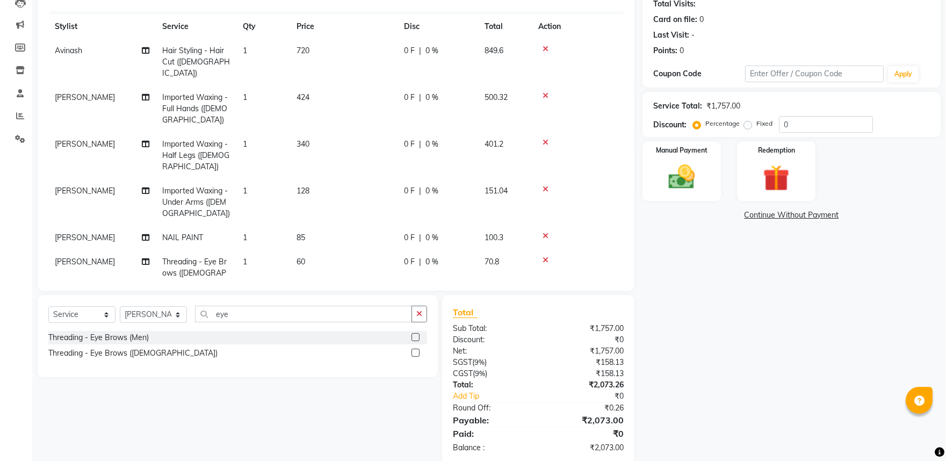
click at [298, 257] on span "60" at bounding box center [301, 262] width 9 height 10
select select "53324"
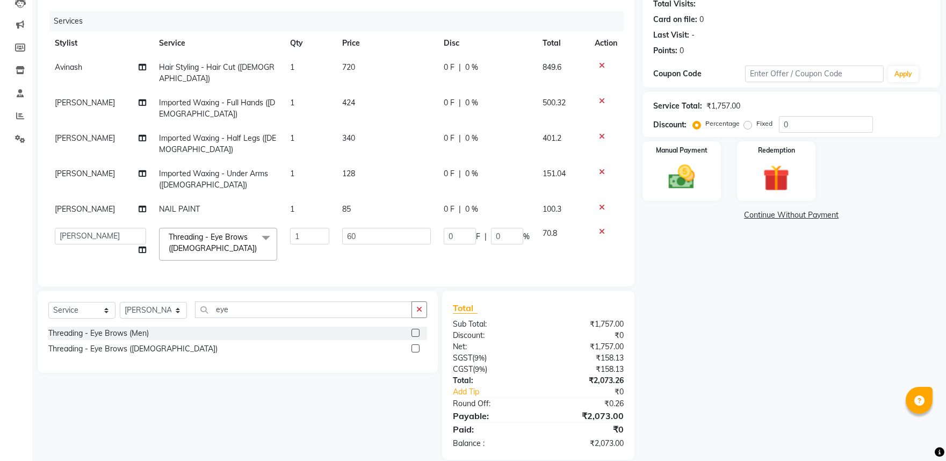
scroll to position [0, 0]
click at [342, 228] on input "60" at bounding box center [386, 236] width 89 height 17
type input "59"
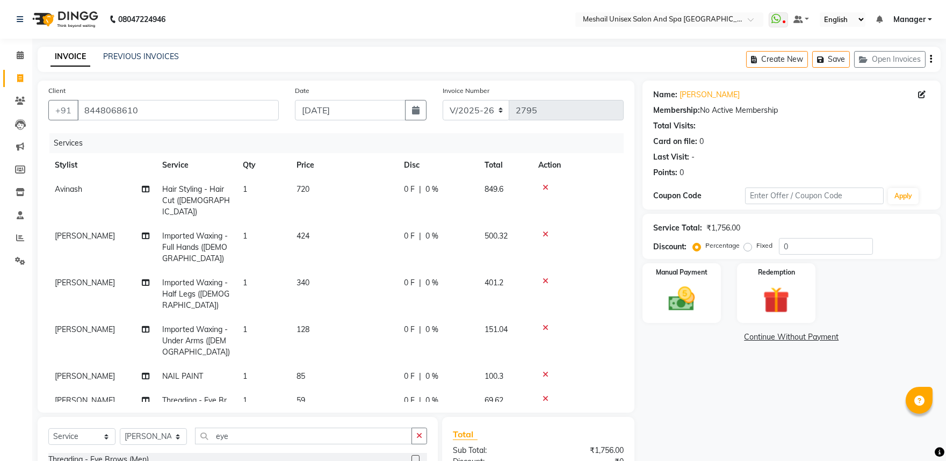
click at [290, 272] on td "340" at bounding box center [343, 294] width 107 height 47
select select "53324"
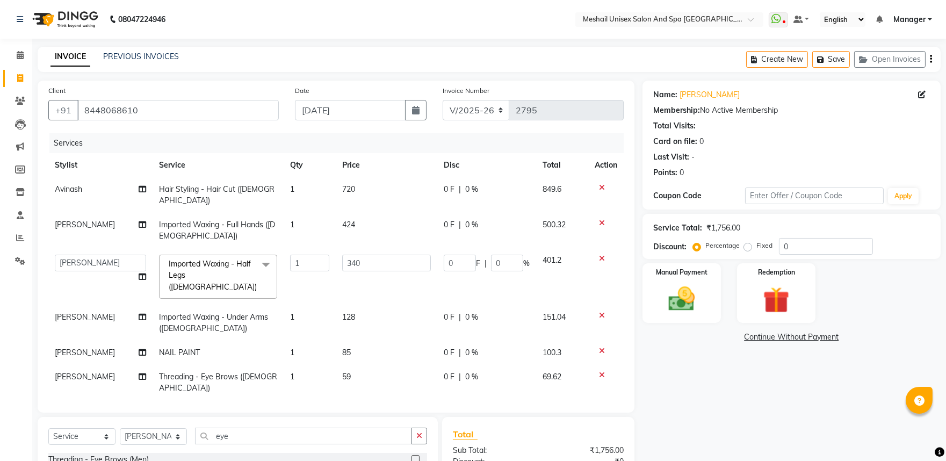
click at [338, 249] on td "340" at bounding box center [387, 276] width 102 height 57
click at [342, 255] on input "340" at bounding box center [386, 263] width 89 height 17
type input "339"
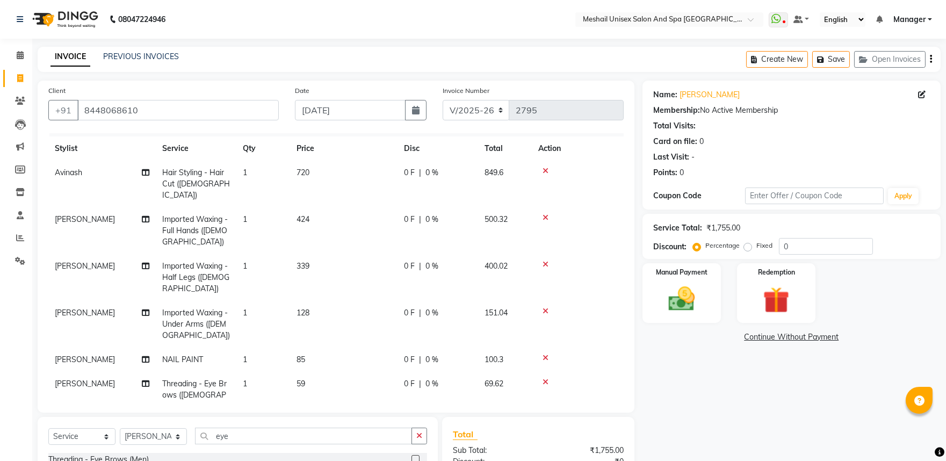
scroll to position [141, 0]
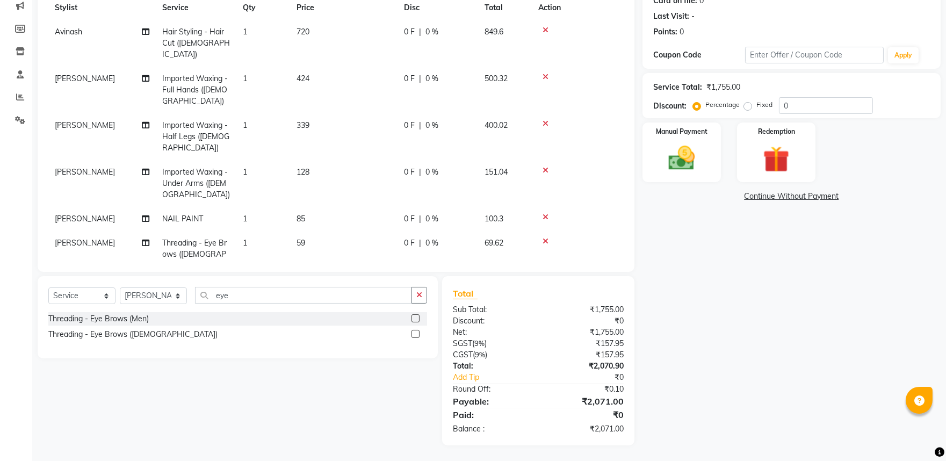
click at [301, 160] on td "128" at bounding box center [343, 183] width 107 height 47
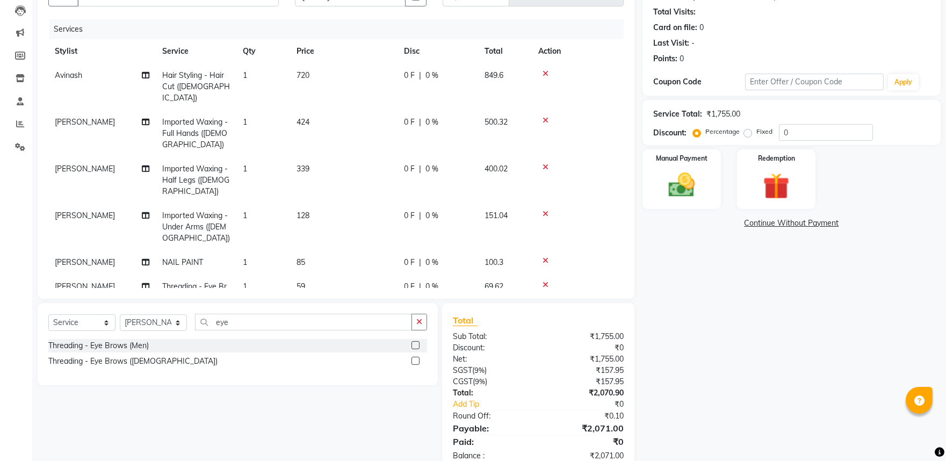
select select "53324"
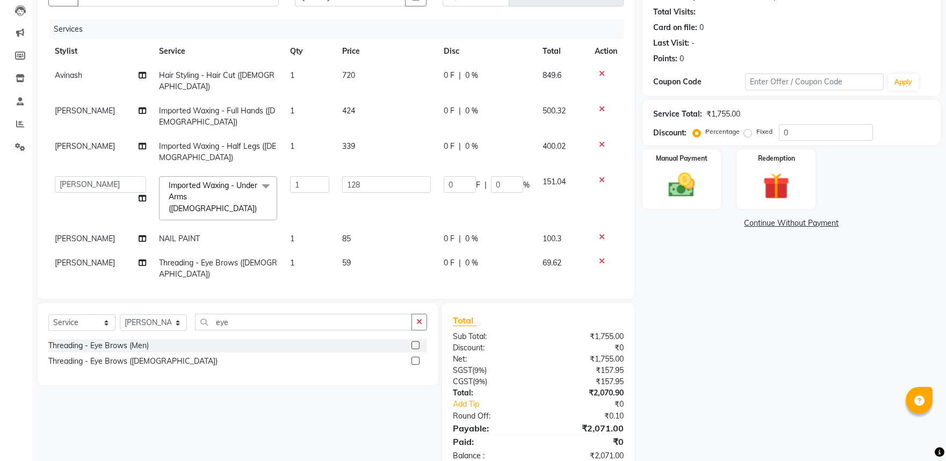
scroll to position [123, 0]
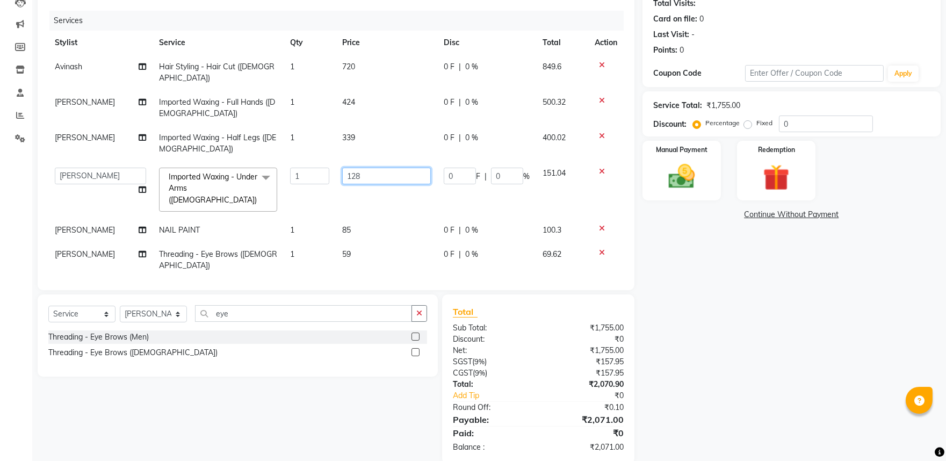
click at [344, 168] on input "128" at bounding box center [386, 176] width 89 height 17
type input "127"
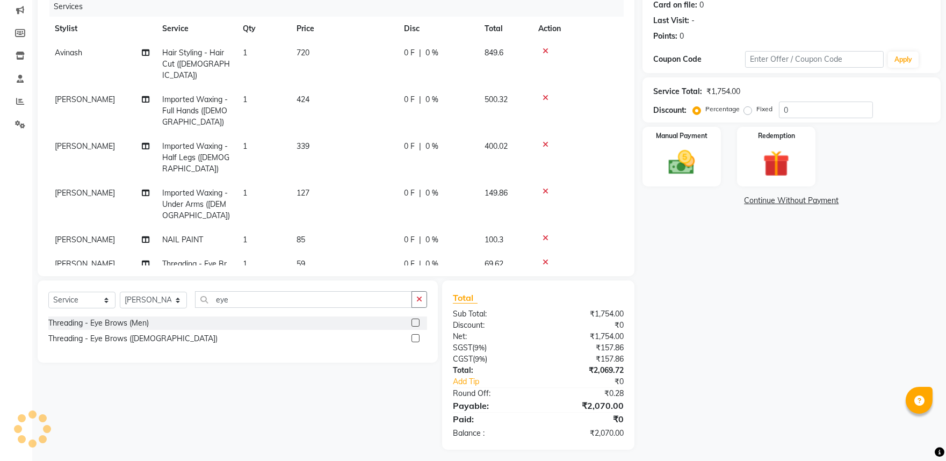
scroll to position [141, 0]
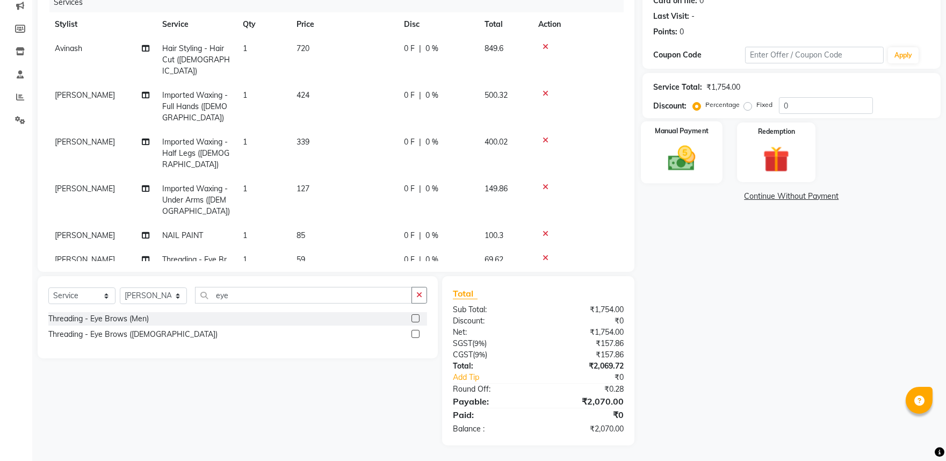
click at [697, 172] on img at bounding box center [681, 158] width 45 height 32
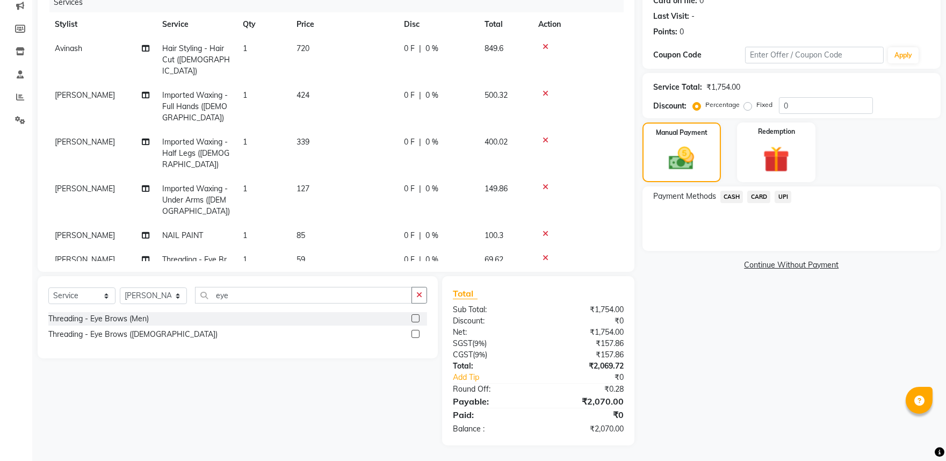
click at [774, 196] on div "UPI" at bounding box center [780, 198] width 21 height 15
click at [785, 203] on div "UPI" at bounding box center [780, 198] width 21 height 15
click at [787, 197] on span "UPI" at bounding box center [783, 197] width 17 height 12
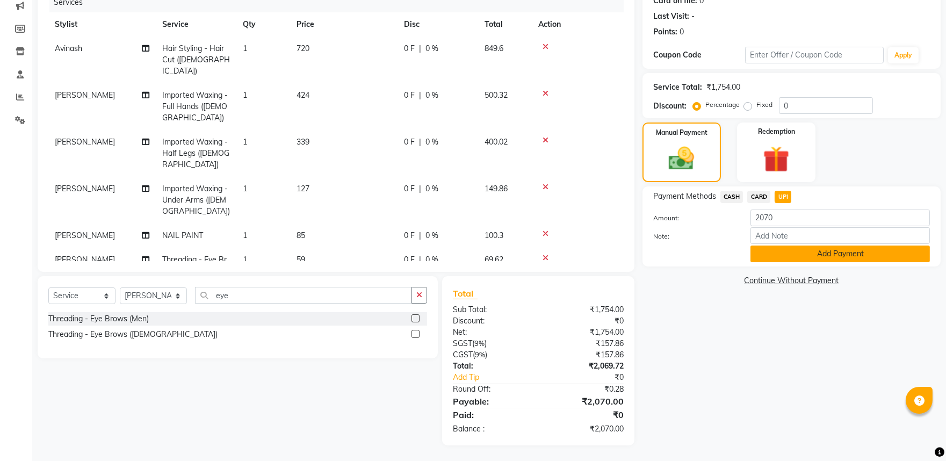
click at [808, 255] on button "Add Payment" at bounding box center [840, 254] width 179 height 17
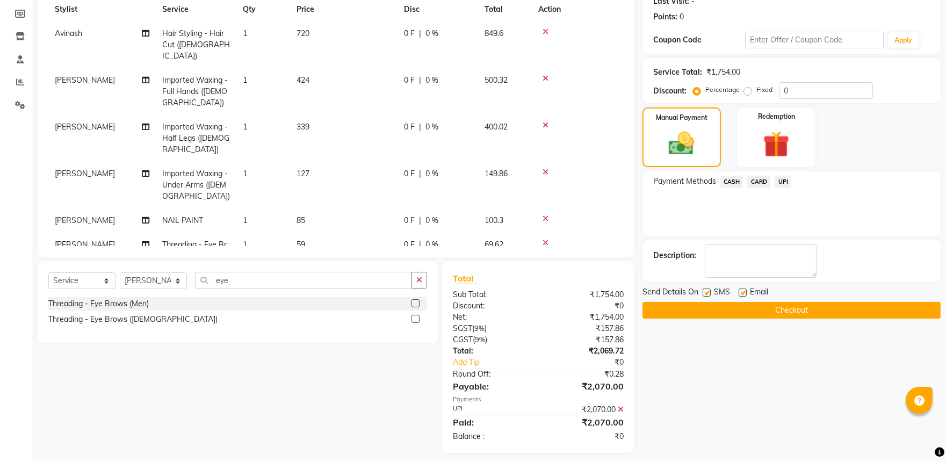
scroll to position [163, 0]
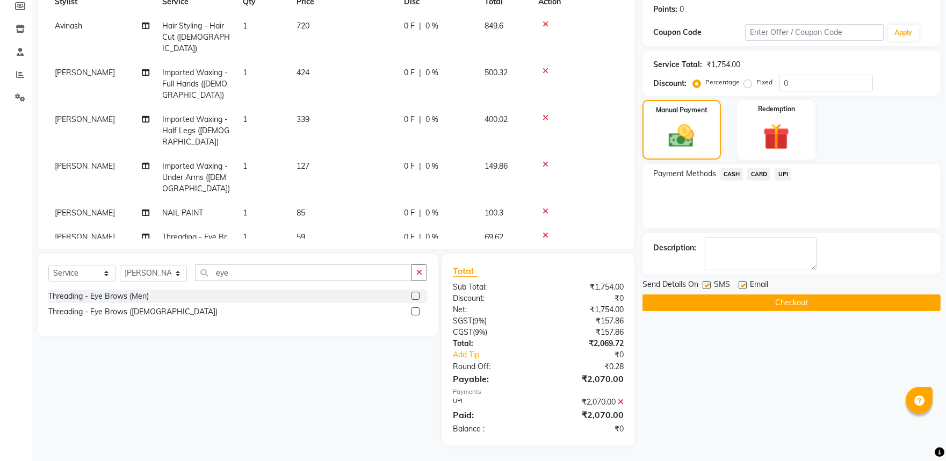
click at [785, 302] on button "Checkout" at bounding box center [792, 302] width 298 height 17
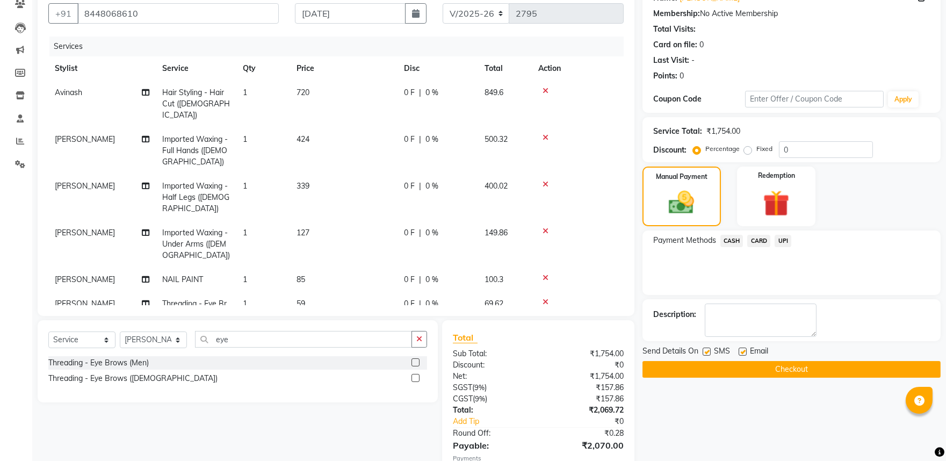
scroll to position [0, 0]
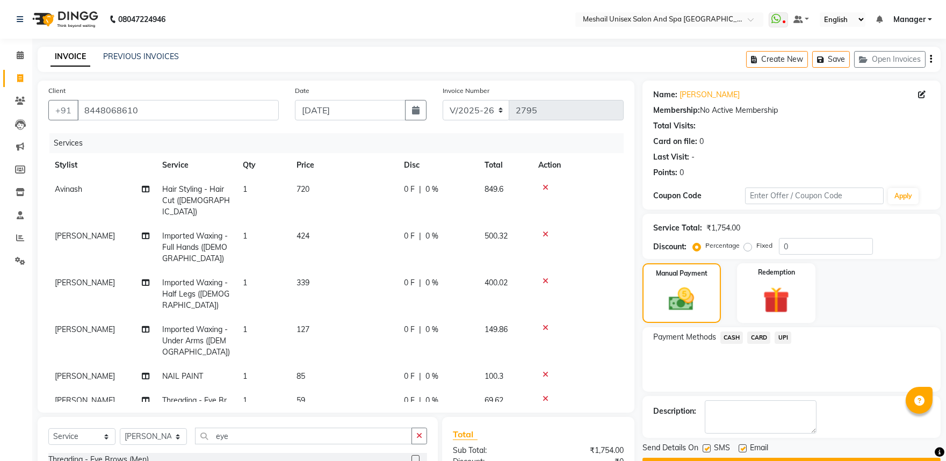
click at [521, 173] on th "Total" at bounding box center [505, 165] width 54 height 24
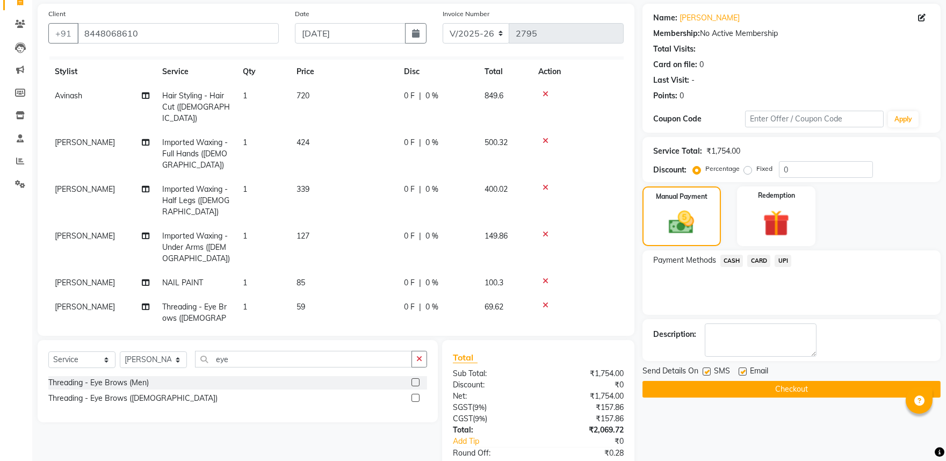
scroll to position [163, 0]
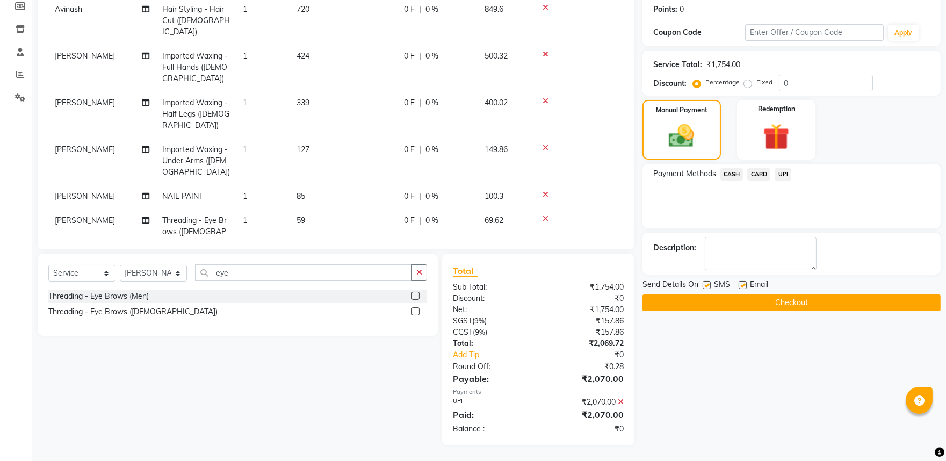
click at [792, 301] on button "Checkout" at bounding box center [792, 302] width 298 height 17
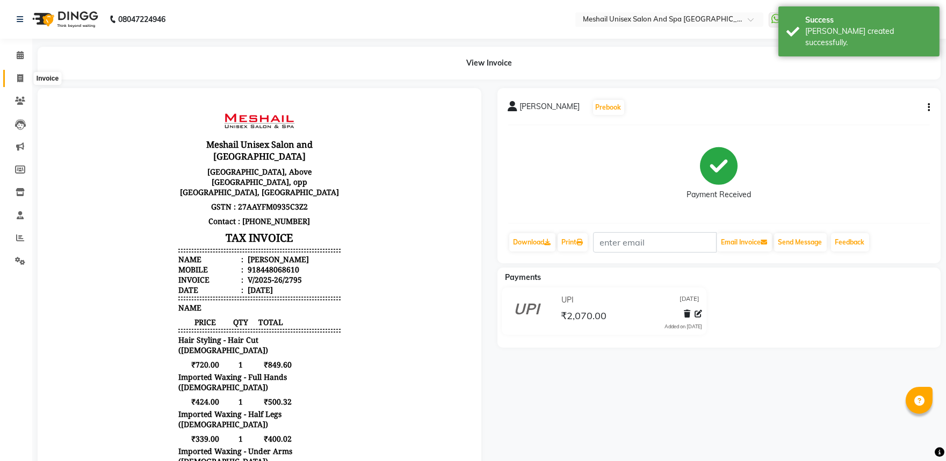
click at [20, 79] on icon at bounding box center [20, 78] width 6 height 8
select select "service"
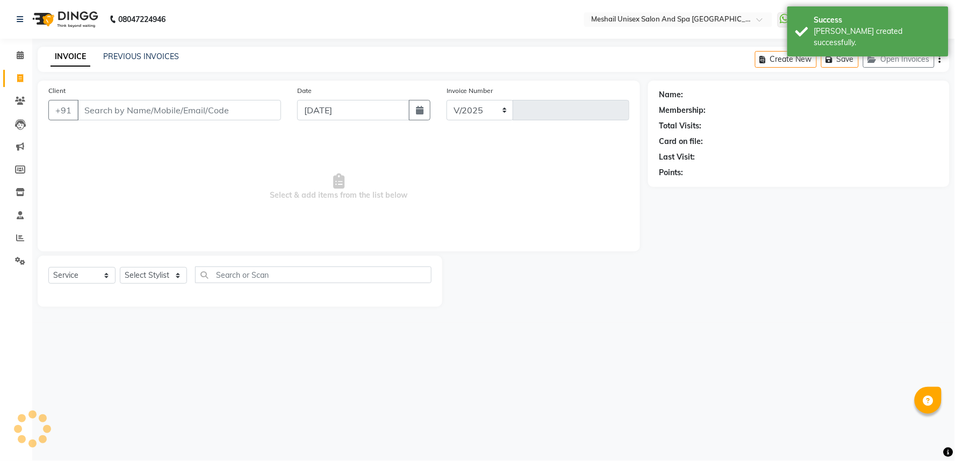
select select "6711"
type input "2796"
click at [144, 49] on div "INVOICE PREVIOUS INVOICES Create New Save Open Invoices" at bounding box center [494, 59] width 912 height 25
click at [136, 63] on div "INVOICE PREVIOUS INVOICES Create New Save Open Invoices" at bounding box center [494, 59] width 912 height 25
click at [143, 55] on link "PREVIOUS INVOICES" at bounding box center [141, 57] width 76 height 10
